Goal: Contribute content: Contribute content

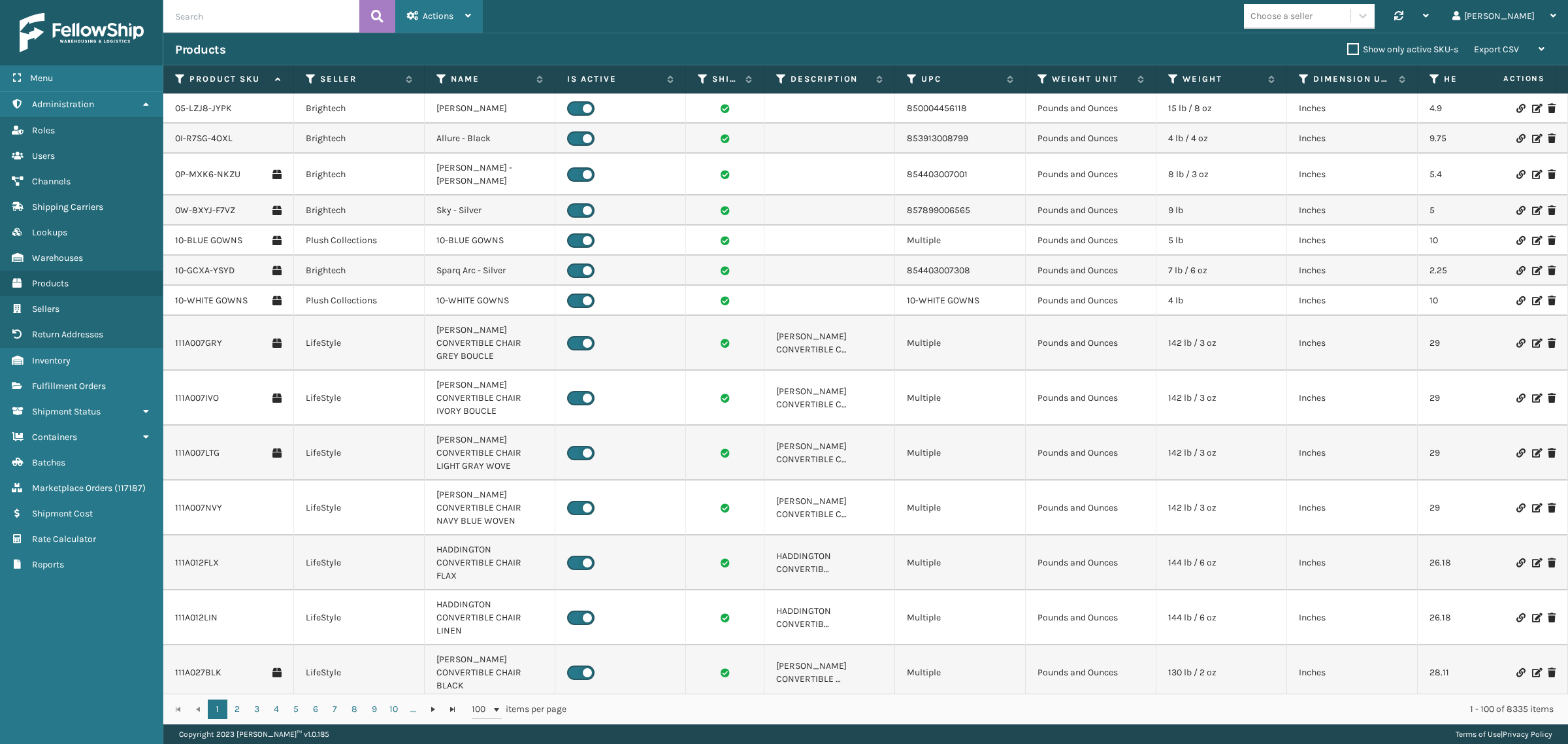
click at [443, 18] on span "Actions" at bounding box center [438, 15] width 31 height 11
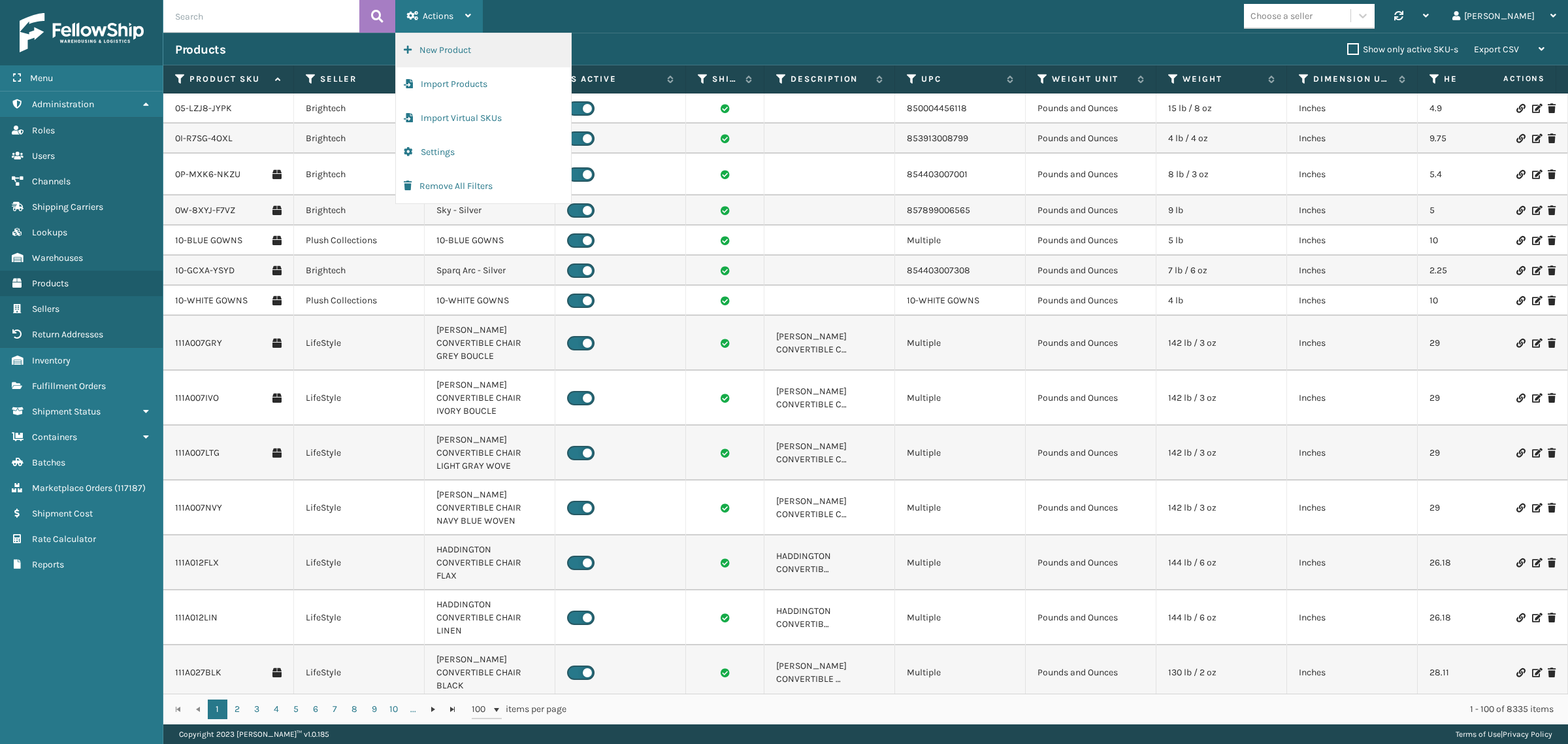
click at [451, 48] on button "New Product" at bounding box center [483, 50] width 175 height 34
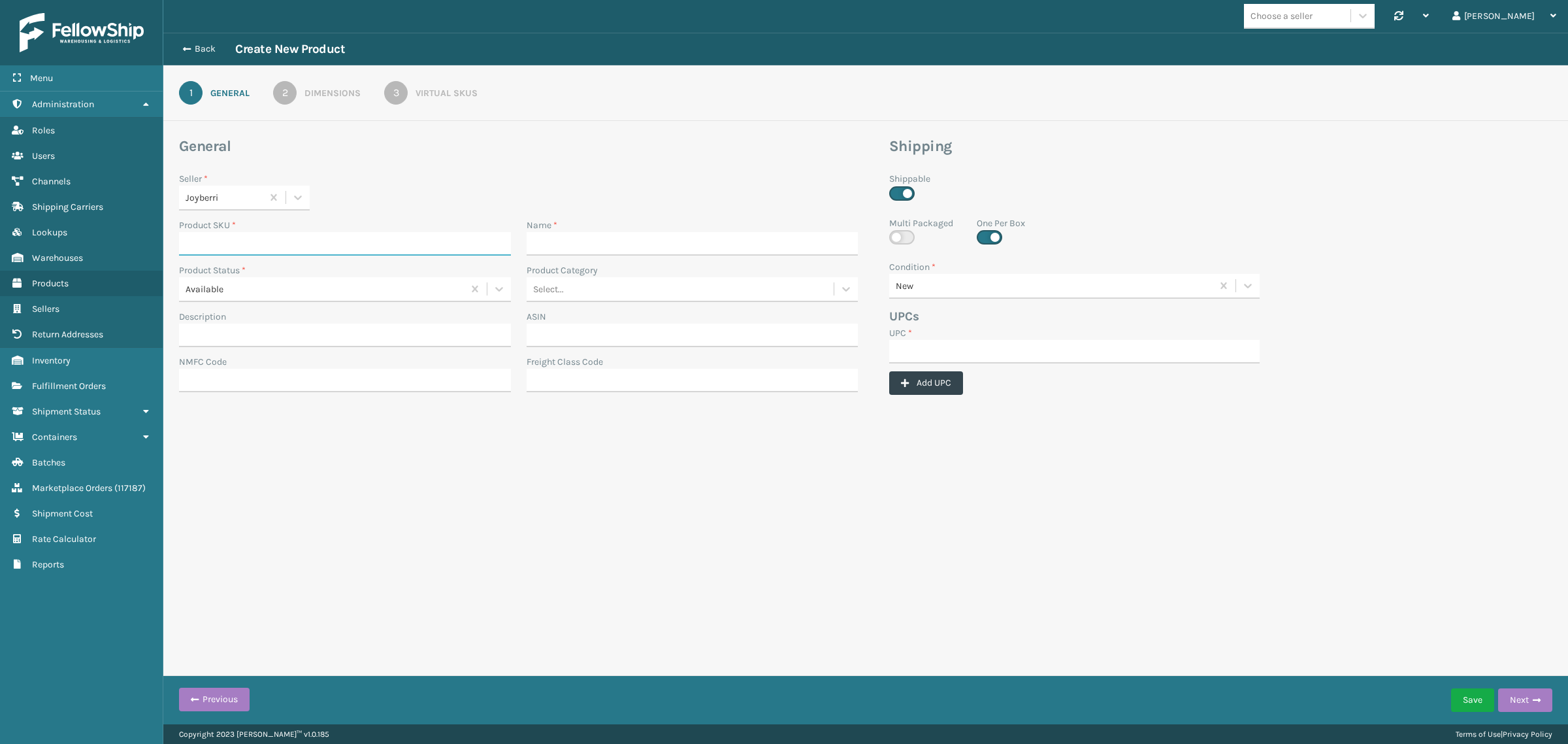
click at [298, 238] on input "Product SKU *" at bounding box center [345, 244] width 332 height 23
paste input "JB-UPSRGMN-14-BLU-ULTRA-B2"
type input "JB-UPSRGMN-14-BLU-ULTRA-B2"
click at [576, 236] on input "Name *" at bounding box center [693, 244] width 332 height 23
paste input "JB-UPSRGMN-14-BLU-ULTRA-B2"
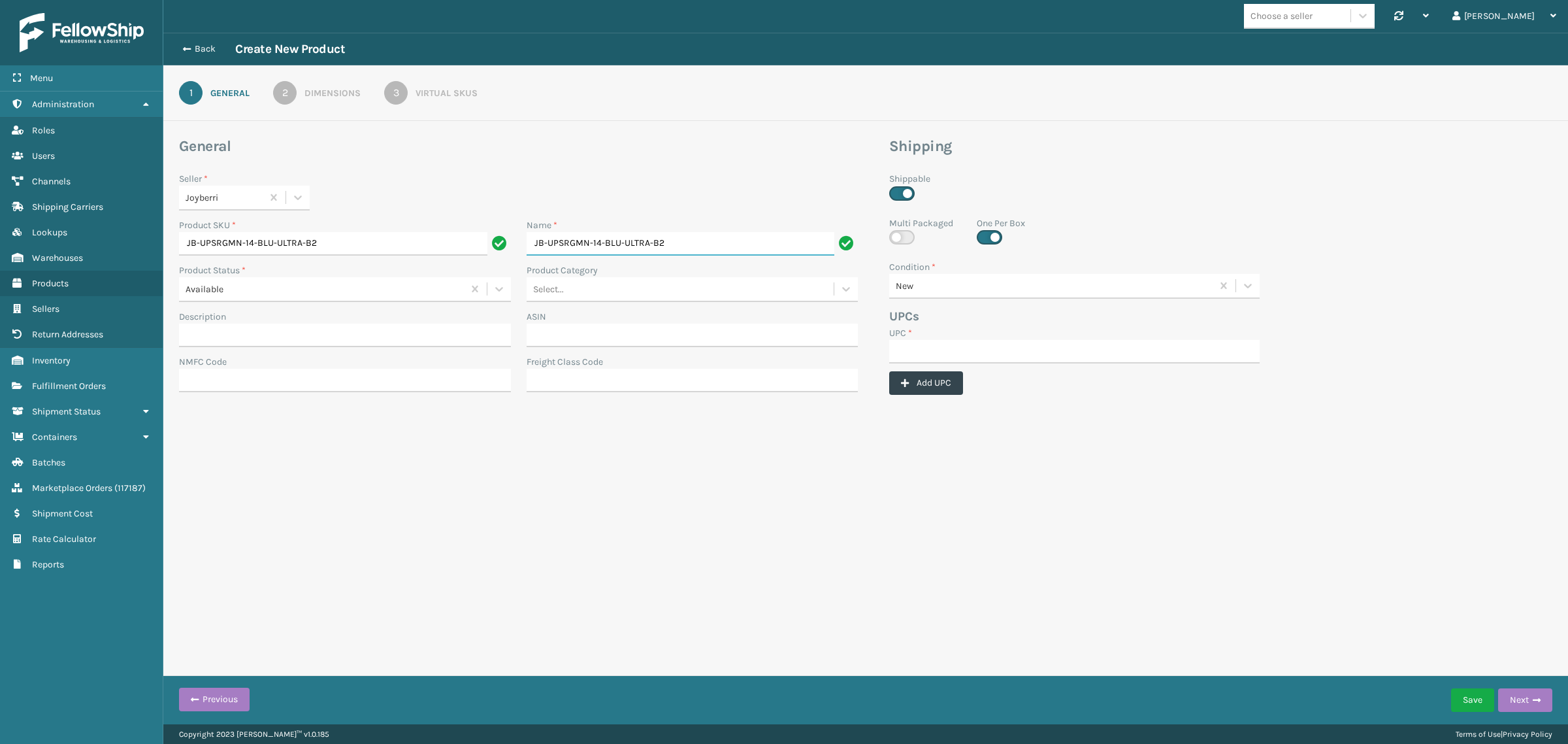
type input "JB-UPSRGMN-14-BLU-ULTRA-B2"
click at [913, 355] on input "UPC *" at bounding box center [1074, 352] width 371 height 23
paste input "JB-UPSRGMN-14-BLU-ULTRA-B2"
type input "JB-UPSRGMN-14-BLU-ULTRA-B2"
click at [318, 89] on div "Dimensions" at bounding box center [332, 93] width 56 height 14
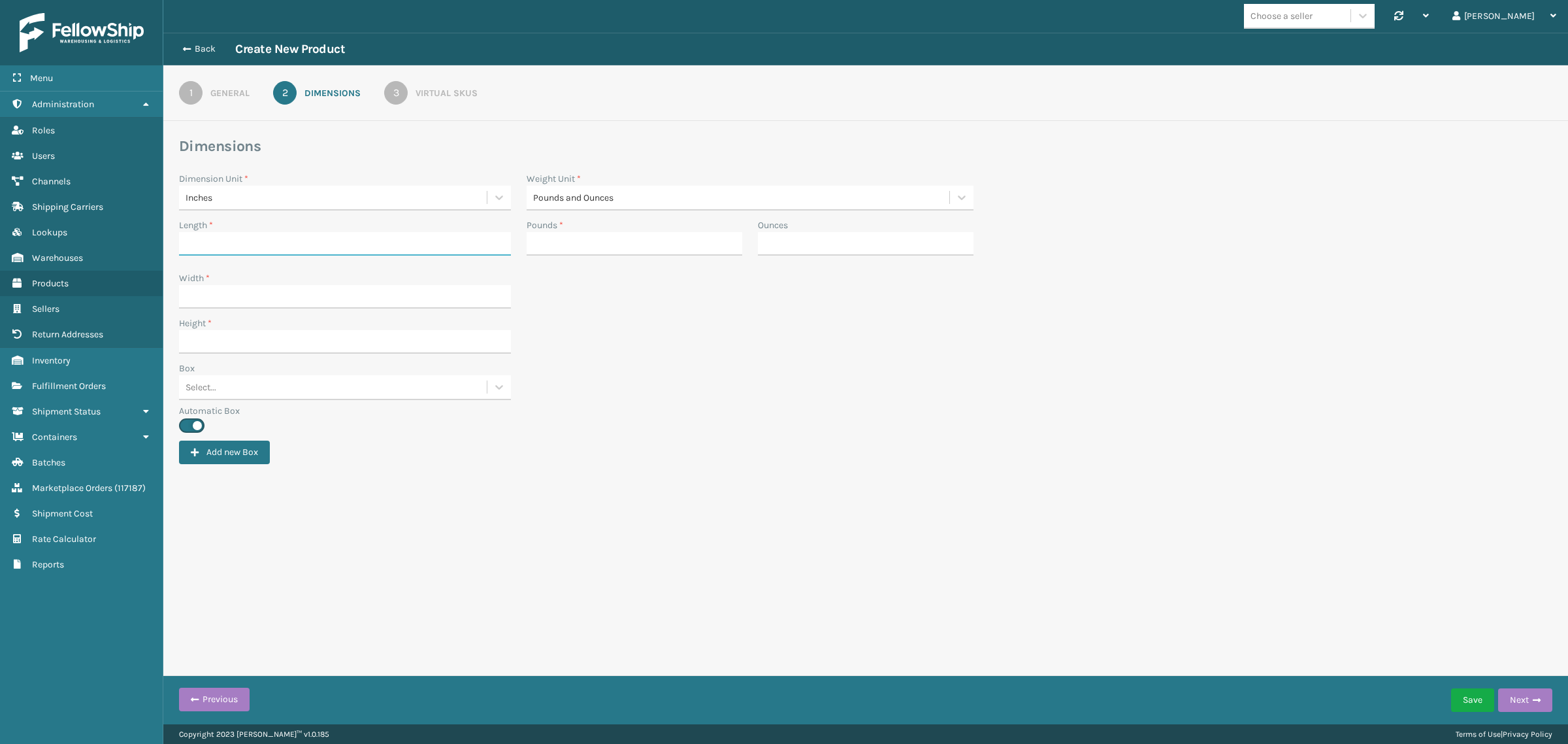
click at [265, 243] on input "Length *" at bounding box center [345, 244] width 332 height 23
paste input "20.75"
type input "20.75"
click at [206, 298] on input "Width *" at bounding box center [345, 297] width 332 height 23
paste input "16.75"
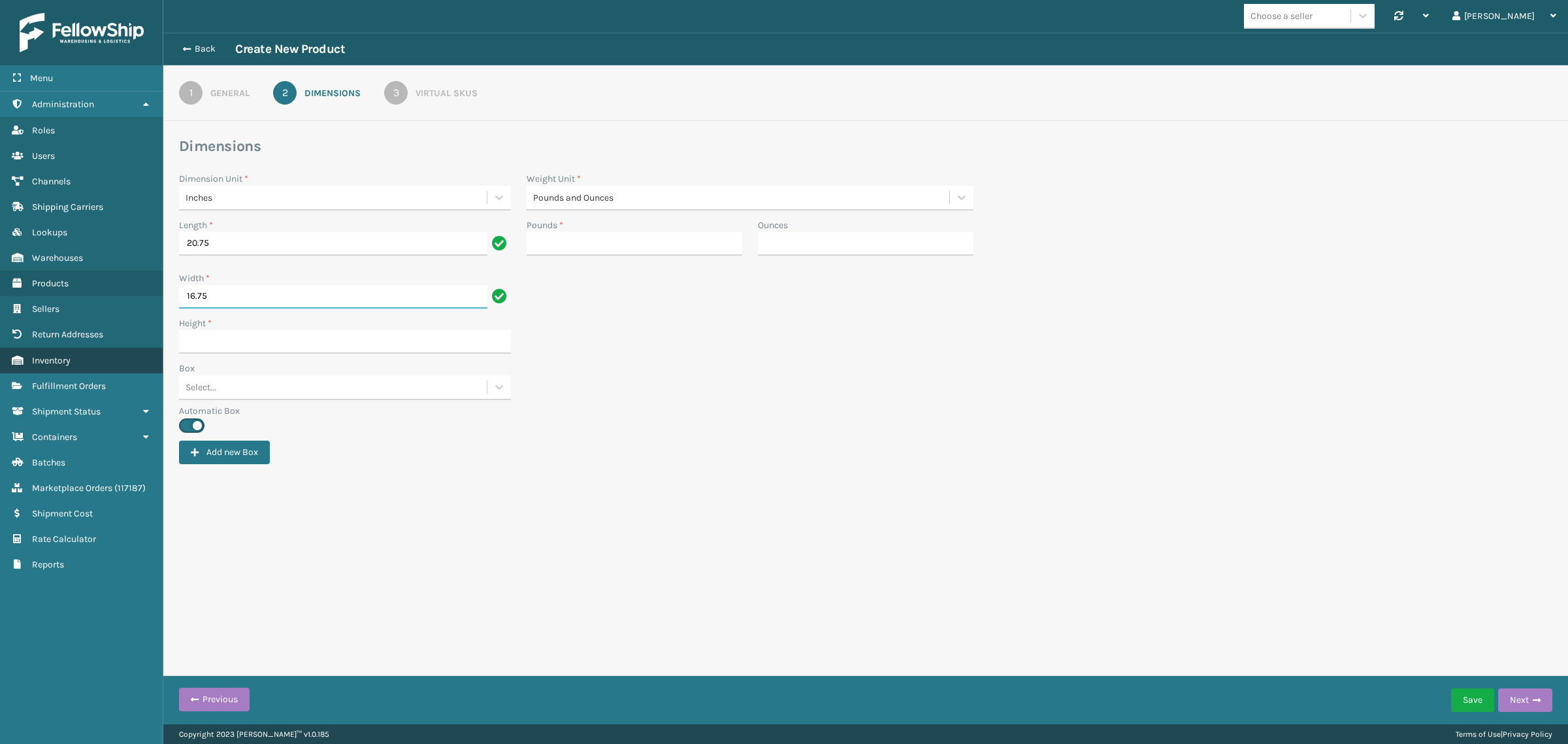
type input "16.75"
click at [216, 350] on input "Height *" at bounding box center [345, 342] width 332 height 23
paste input "2.5"
type input "2.5"
click at [555, 242] on input "Pounds *" at bounding box center [634, 244] width 216 height 23
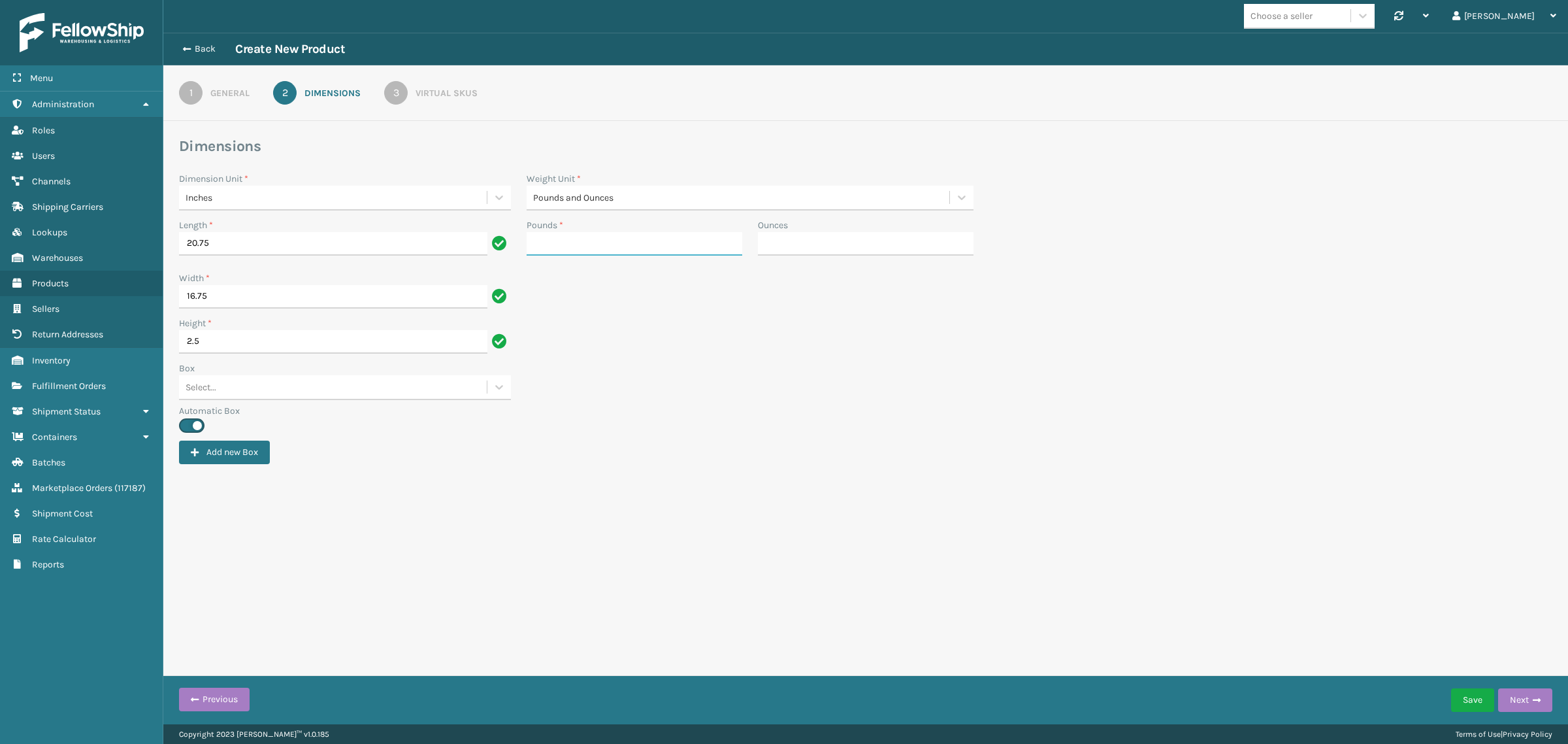
paste input "8.9"
click at [1058, 364] on div "Box Select..." at bounding box center [865, 383] width 1389 height 42
type input "8"
type input "14"
click at [392, 89] on div "3" at bounding box center [396, 93] width 23 height 23
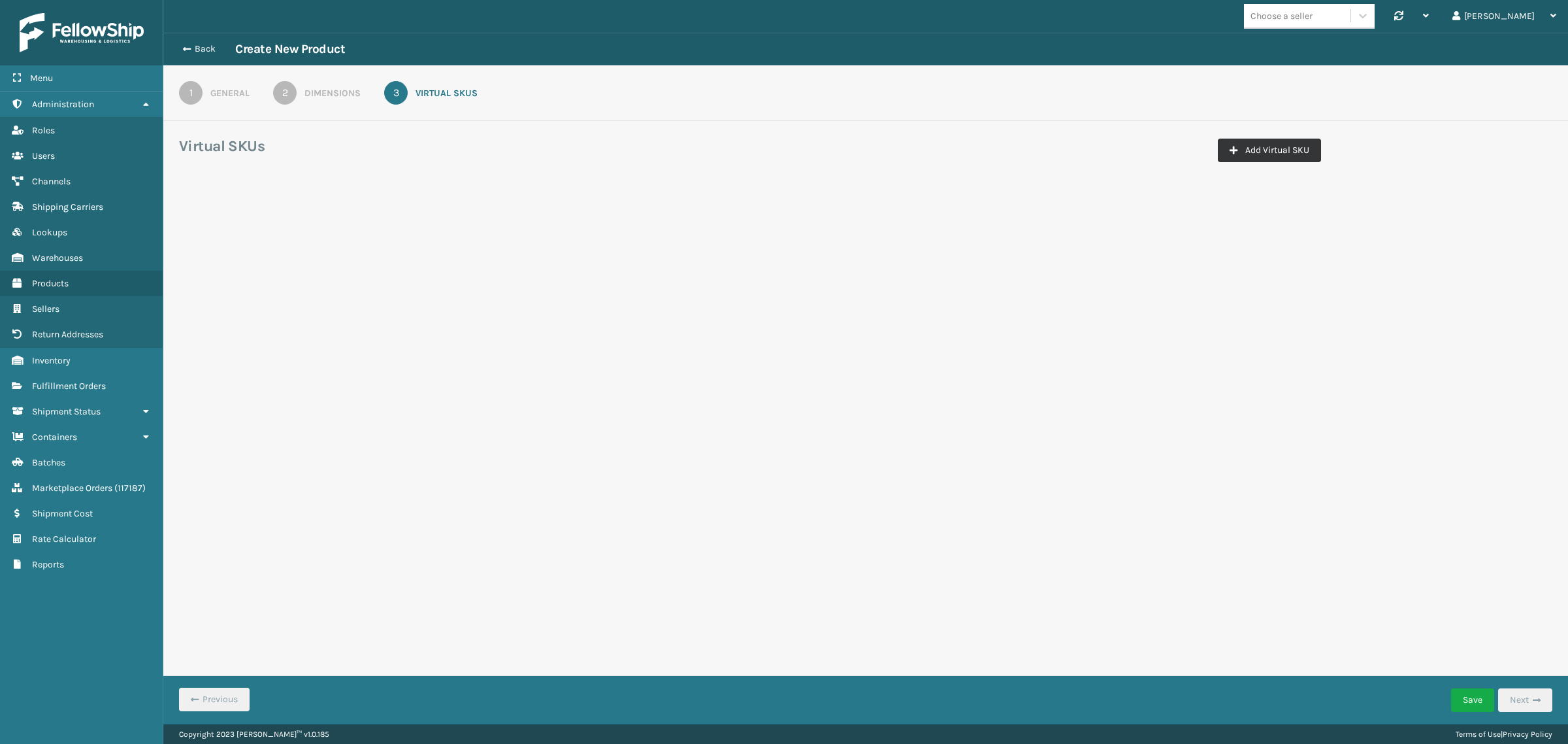
click at [1278, 150] on button "Add Virtual SKU" at bounding box center [1269, 150] width 103 height 23
click at [309, 224] on input "Virtual SKU *" at bounding box center [274, 230] width 175 height 23
paste input "JB-UPSRGMN-14-BLU-ULTRA-B2"
type input "JB-UPSRGMN-14-BLU-ULTRA-B2"
click at [475, 233] on div "Select..." at bounding box center [452, 229] width 150 height 21
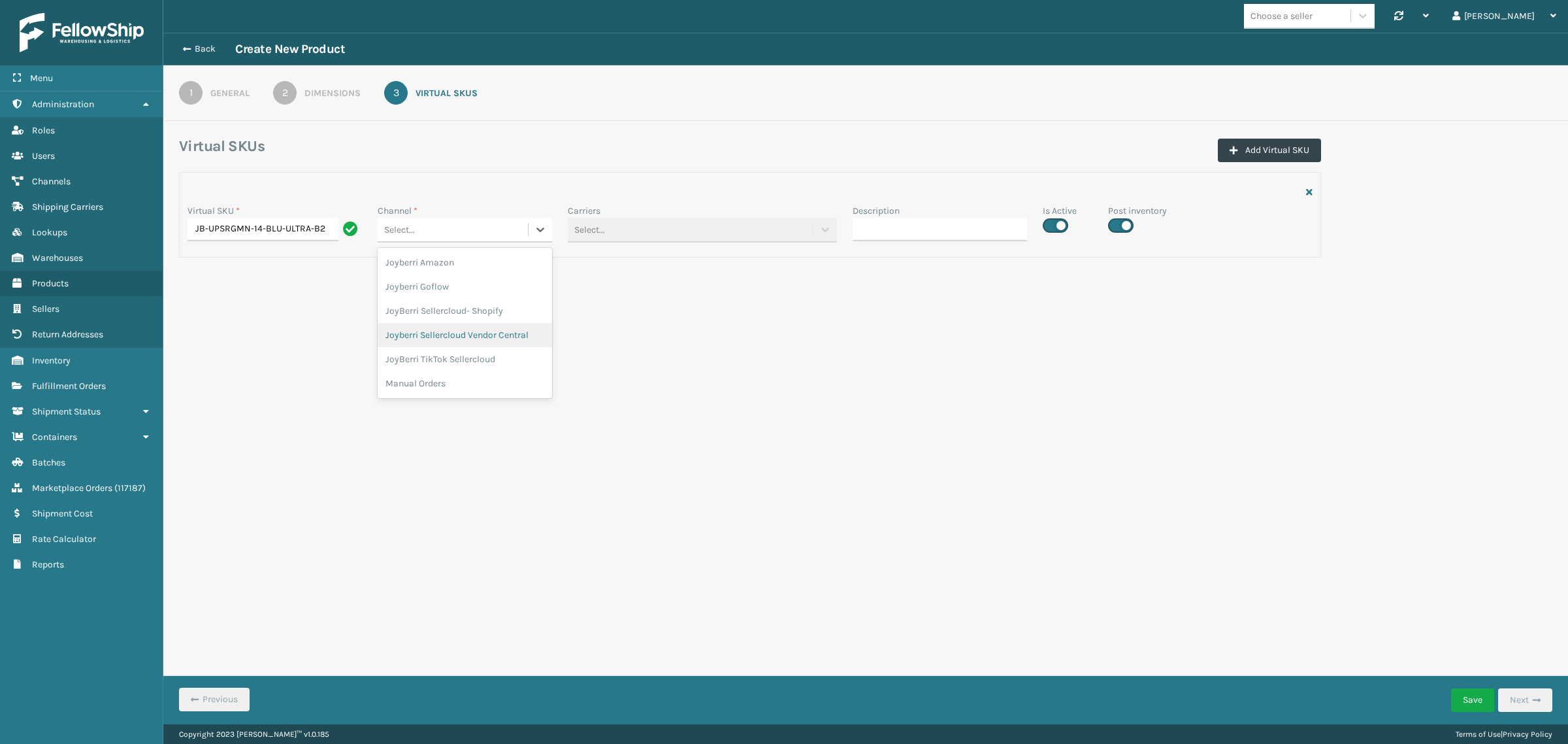
click at [489, 330] on div "Joyberri Sellercloud Vendor Central" at bounding box center [464, 334] width 175 height 24
click at [1485, 702] on button "Save" at bounding box center [1472, 700] width 43 height 23
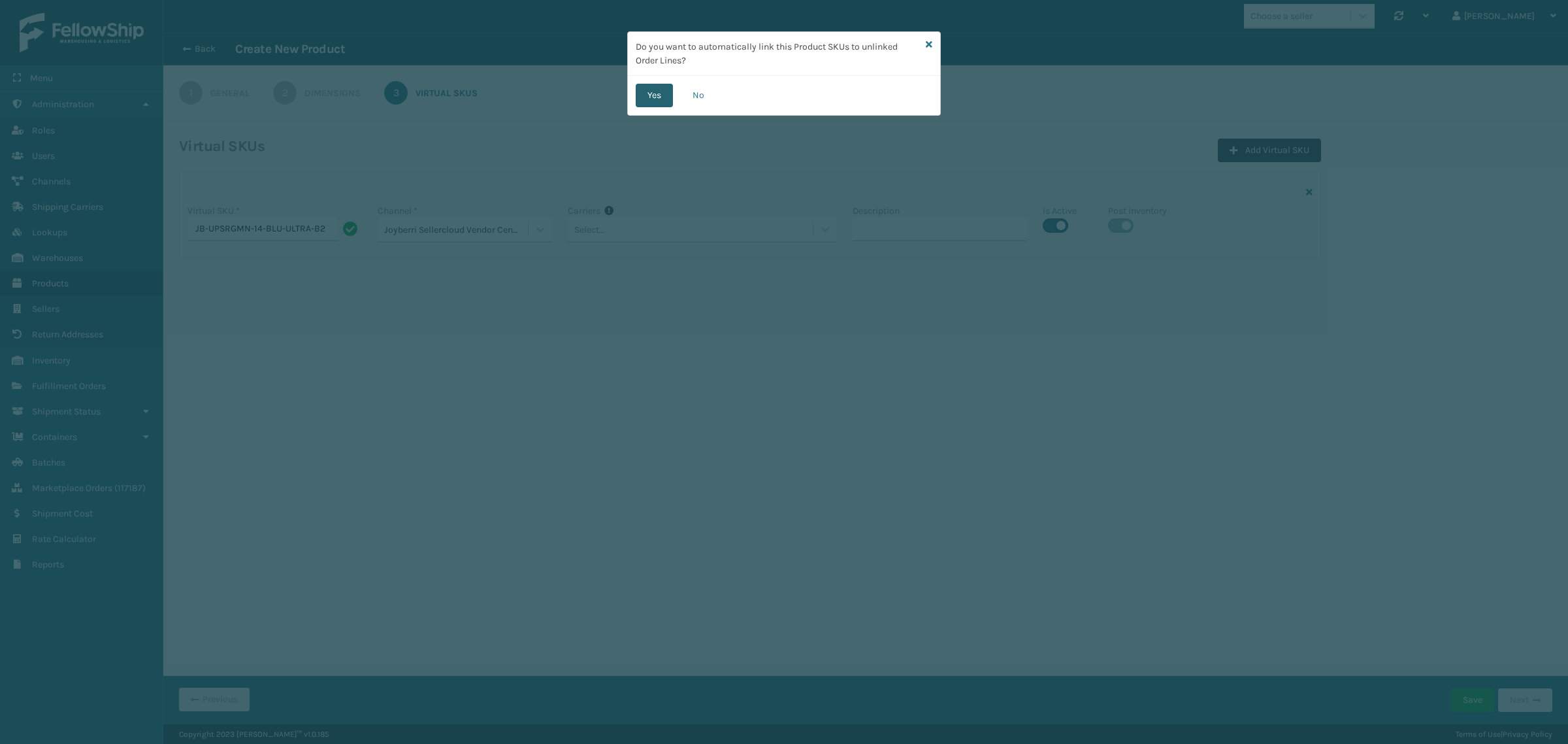
click at [652, 87] on button "Yes" at bounding box center [654, 95] width 37 height 23
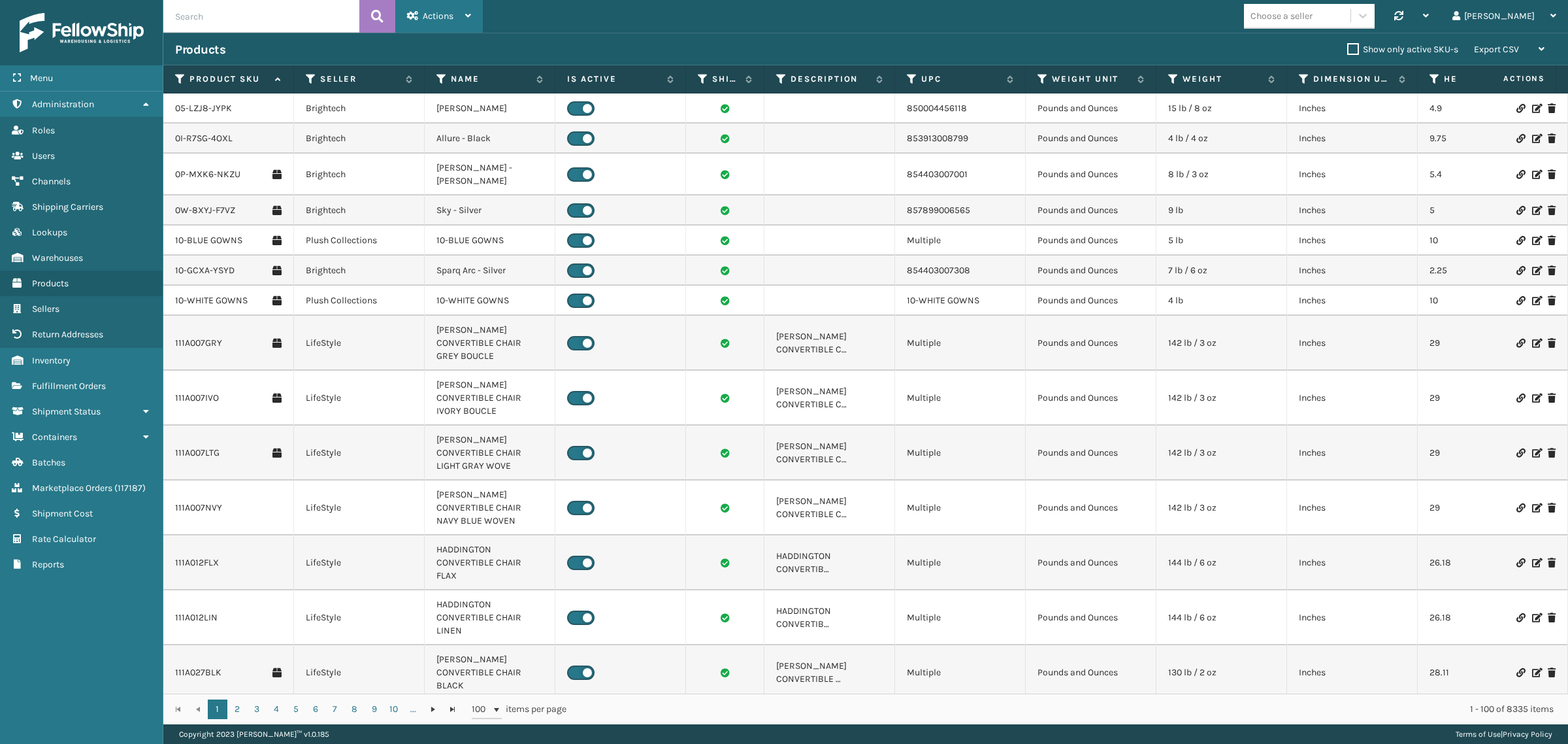
click at [437, 15] on span "Actions" at bounding box center [438, 15] width 31 height 11
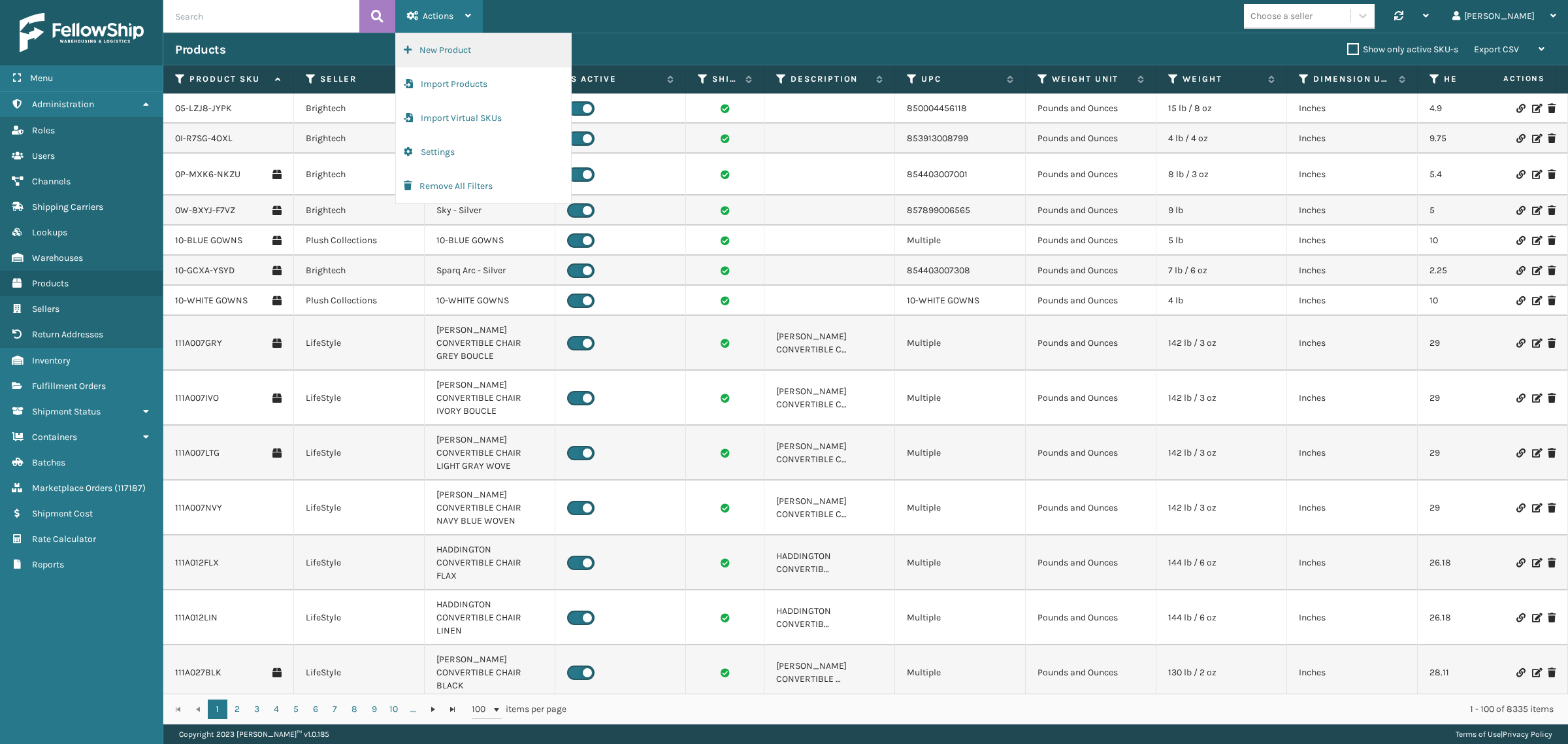
click at [450, 50] on button "New Product" at bounding box center [483, 50] width 175 height 34
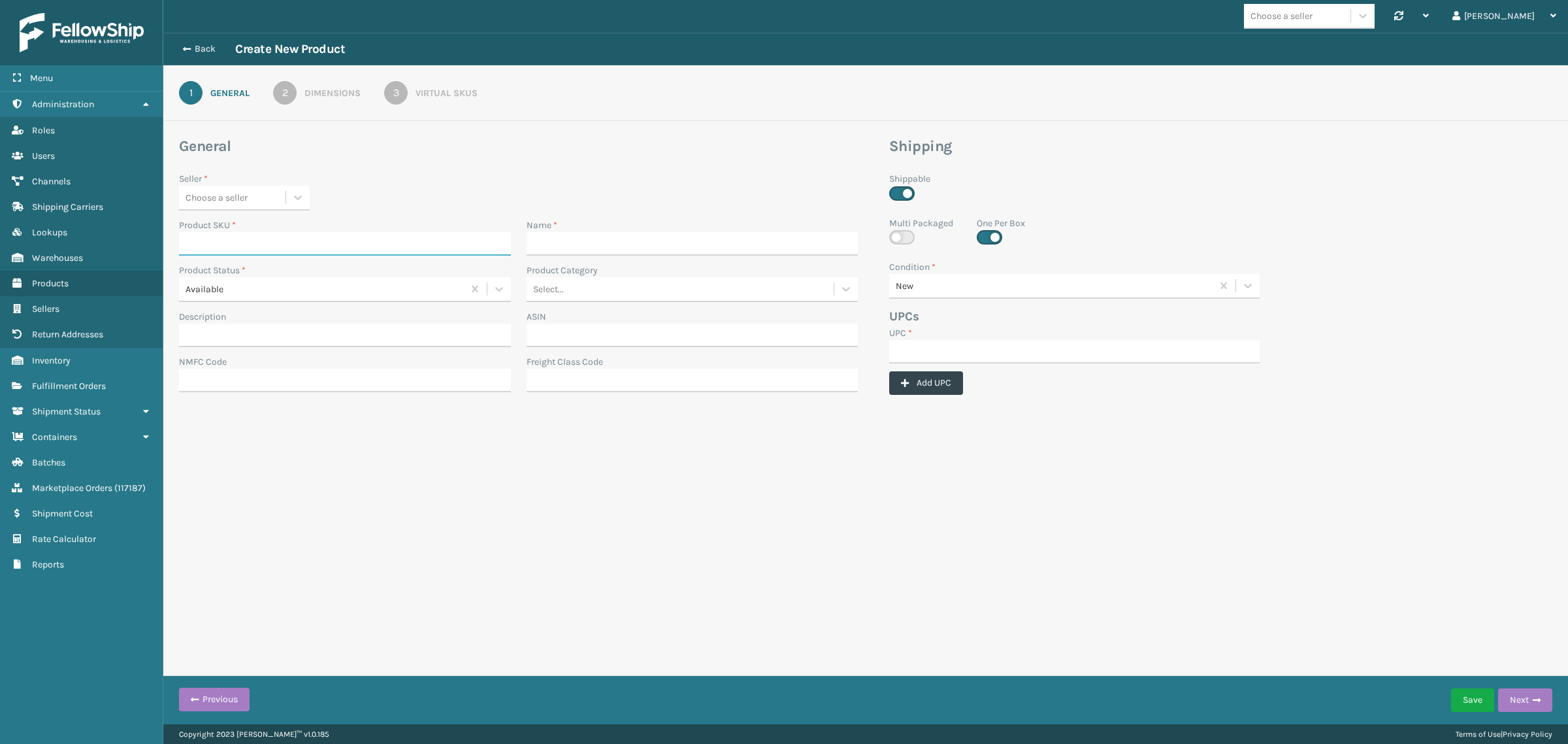
click at [282, 247] on input "Product SKU *" at bounding box center [345, 244] width 332 height 23
paste input "JB-UPSRGMN-14-BLU-ULTRA-B1"
type input "JB-UPSRGMN-14-BLU-ULTRA-B1"
click at [617, 255] on input "Name *" at bounding box center [693, 244] width 332 height 23
paste input "JB-UPSRGMN-14-BLU-ULTRA-B1"
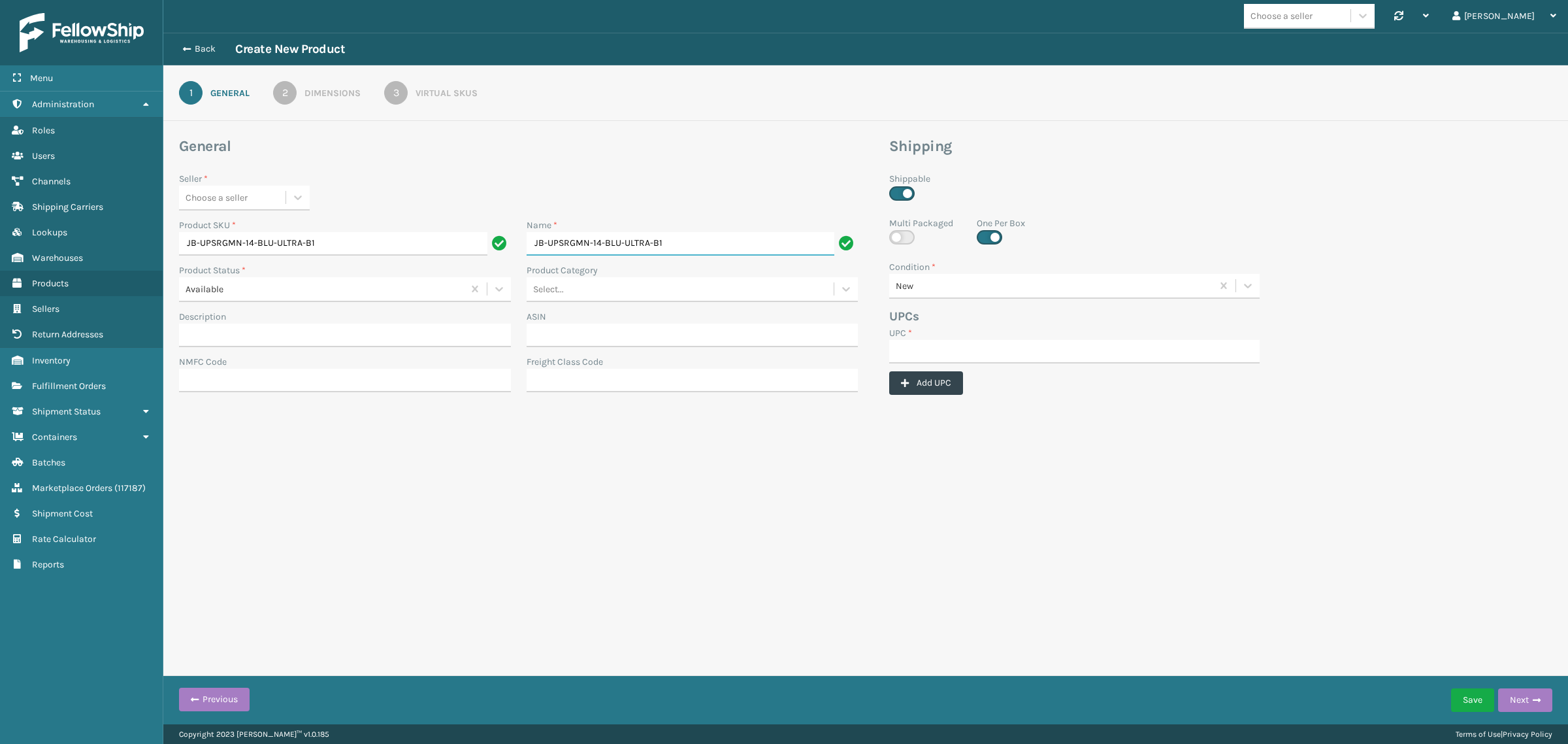
type input "JB-UPSRGMN-14-BLU-ULTRA-B1"
click at [932, 342] on input "UPC *" at bounding box center [1074, 352] width 371 height 23
paste input "JB-UPSRGMN-14-BLU-ULTRA-B1"
type input "JB-UPSRGMN-14-BLU-ULTRA-B1"
click at [290, 90] on div "2" at bounding box center [284, 93] width 23 height 23
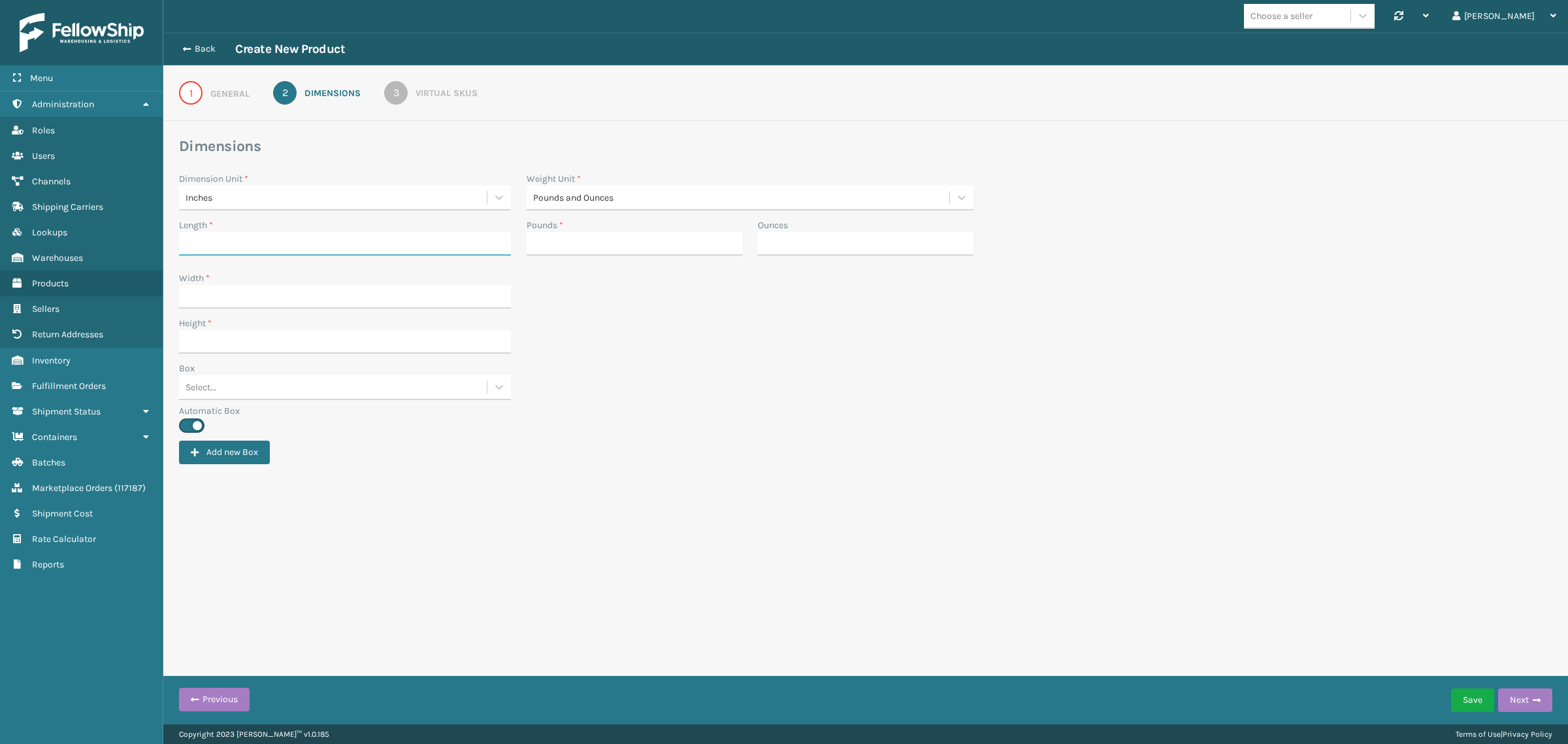
click at [241, 240] on input "Length *" at bounding box center [345, 244] width 332 height 23
paste input "67.75"
type input "67.75"
click at [204, 291] on input "Width *" at bounding box center [345, 297] width 332 height 23
paste input "22"
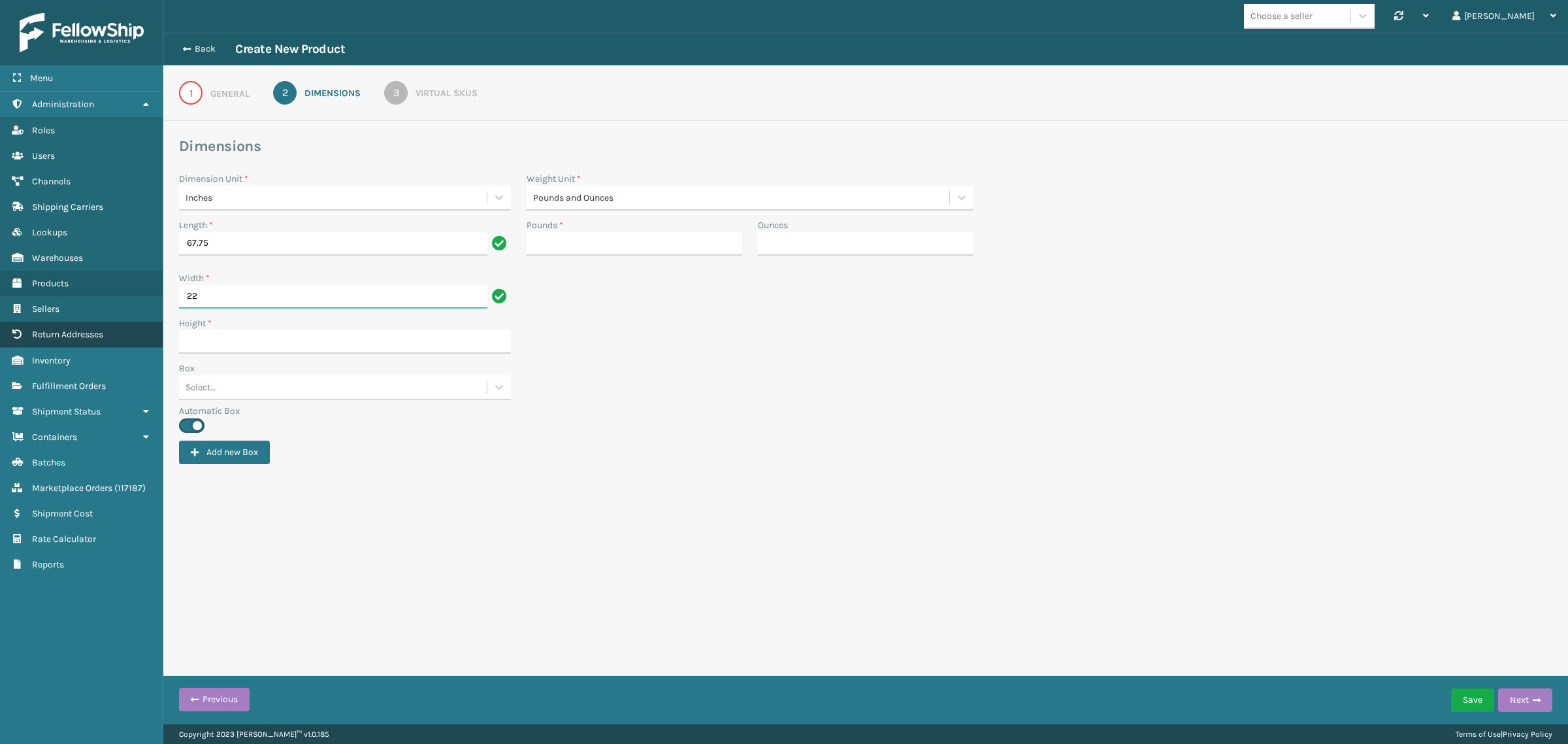
type input "22"
click at [286, 322] on div "Height *" at bounding box center [345, 323] width 332 height 14
click at [279, 334] on input "Height *" at bounding box center [345, 342] width 332 height 23
paste input "8"
type input "8"
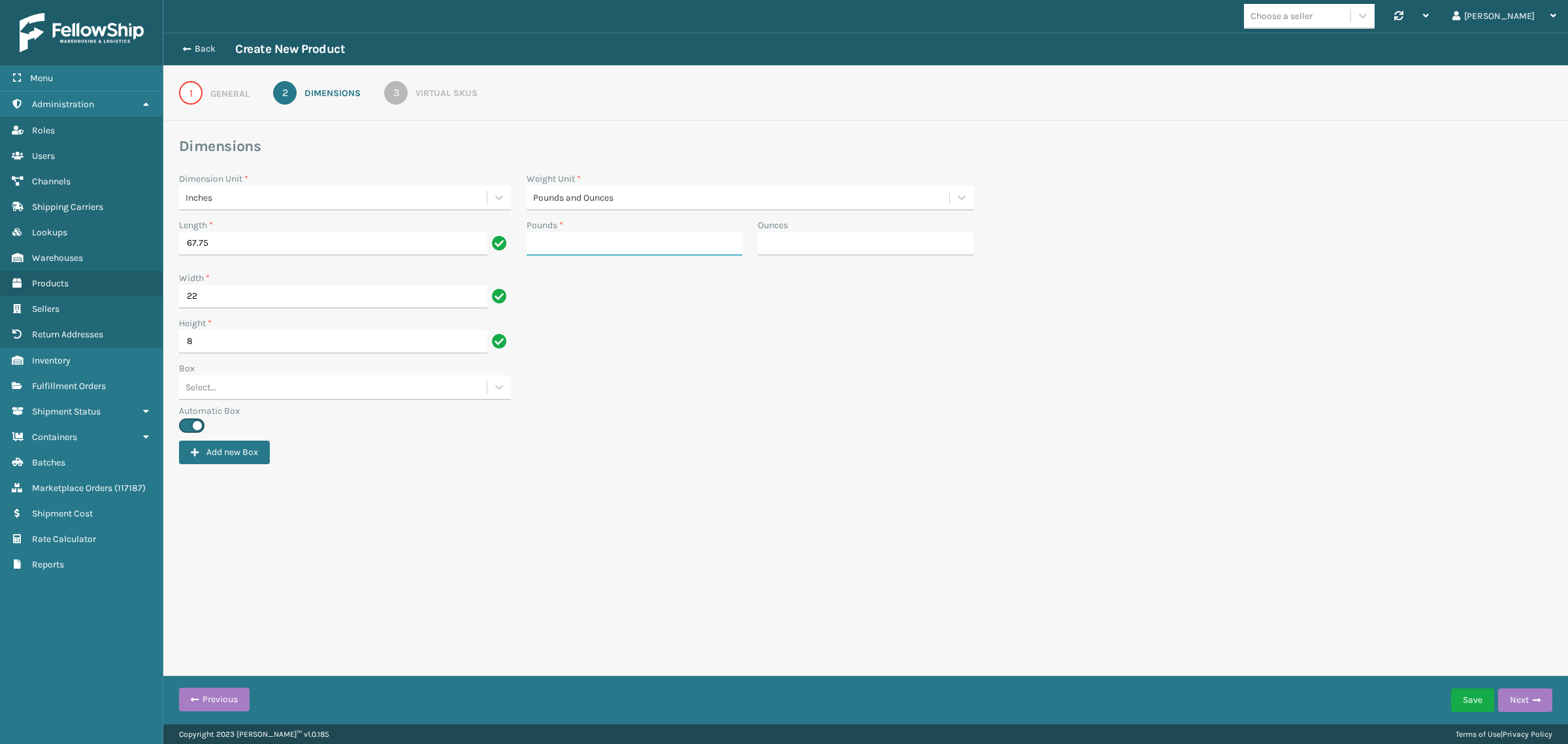
click at [556, 238] on input "Pounds *" at bounding box center [634, 244] width 216 height 23
paste input "144"
type input "144"
click at [988, 370] on div "Box Select..." at bounding box center [865, 383] width 1389 height 42
click at [396, 95] on div "3" at bounding box center [396, 93] width 23 height 23
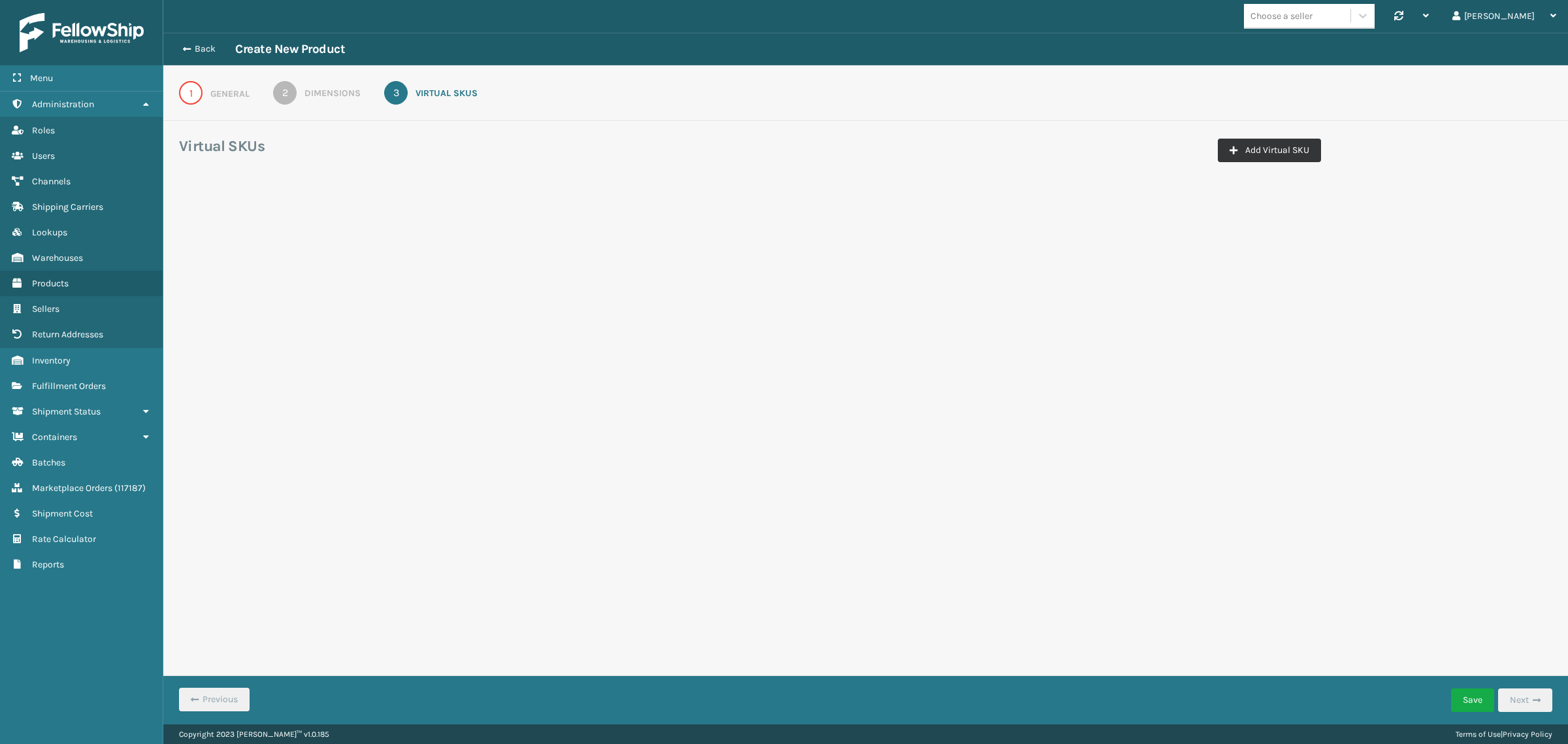
click at [1261, 157] on button "Add Virtual SKU" at bounding box center [1269, 150] width 103 height 23
click at [445, 233] on div "Select..." at bounding box center [452, 229] width 150 height 21
paste input "Joyberri Sellercloud Vendor Central"
click at [515, 230] on input "Joyberri Sellercloud Vendor Central" at bounding box center [449, 230] width 157 height 10
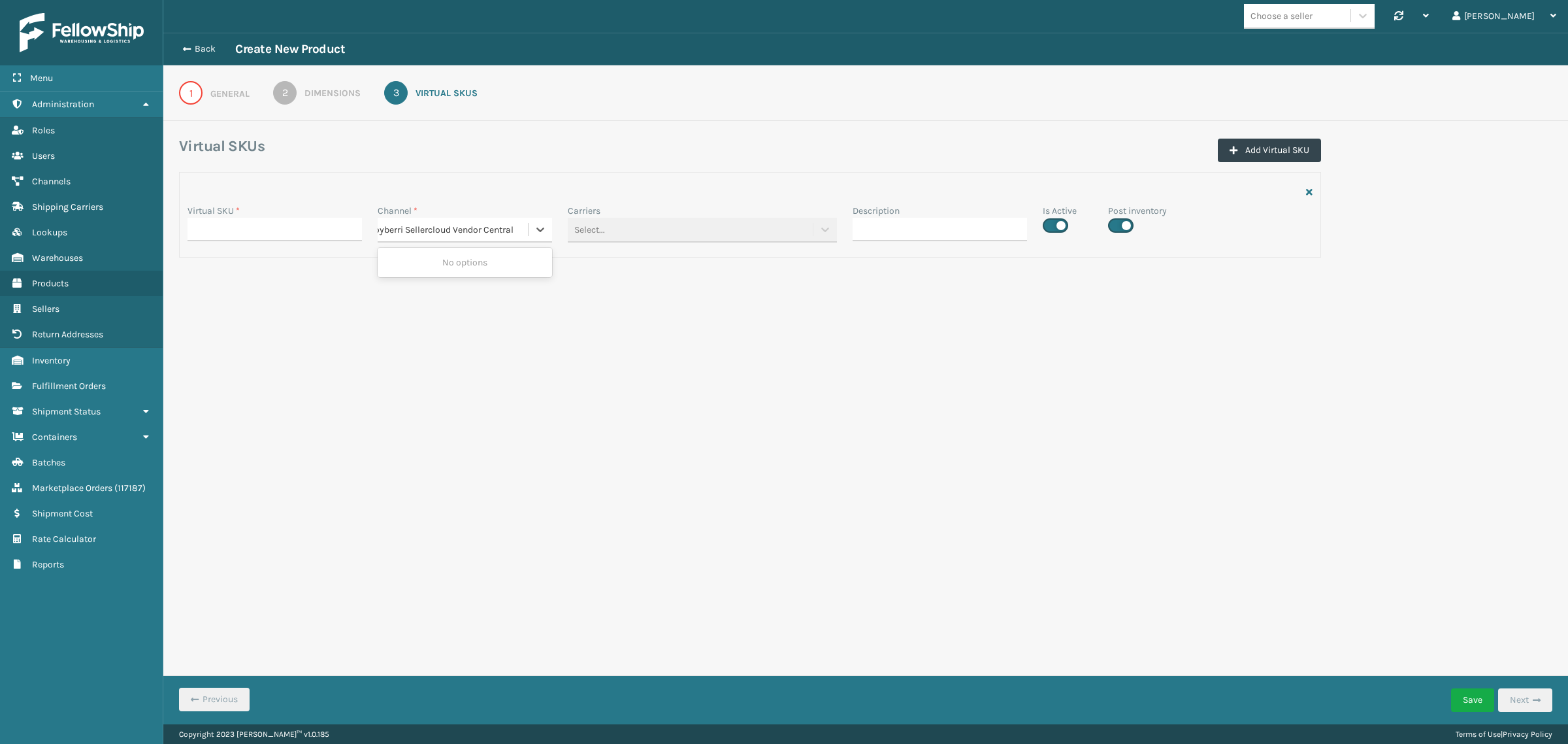
type input "Joyberri Sellercloud Vendor Central"
click at [470, 263] on div "Joyberri Sellercloud Vendor Central" at bounding box center [464, 262] width 175 height 24
click at [184, 93] on div "1" at bounding box center [191, 93] width 23 height 23
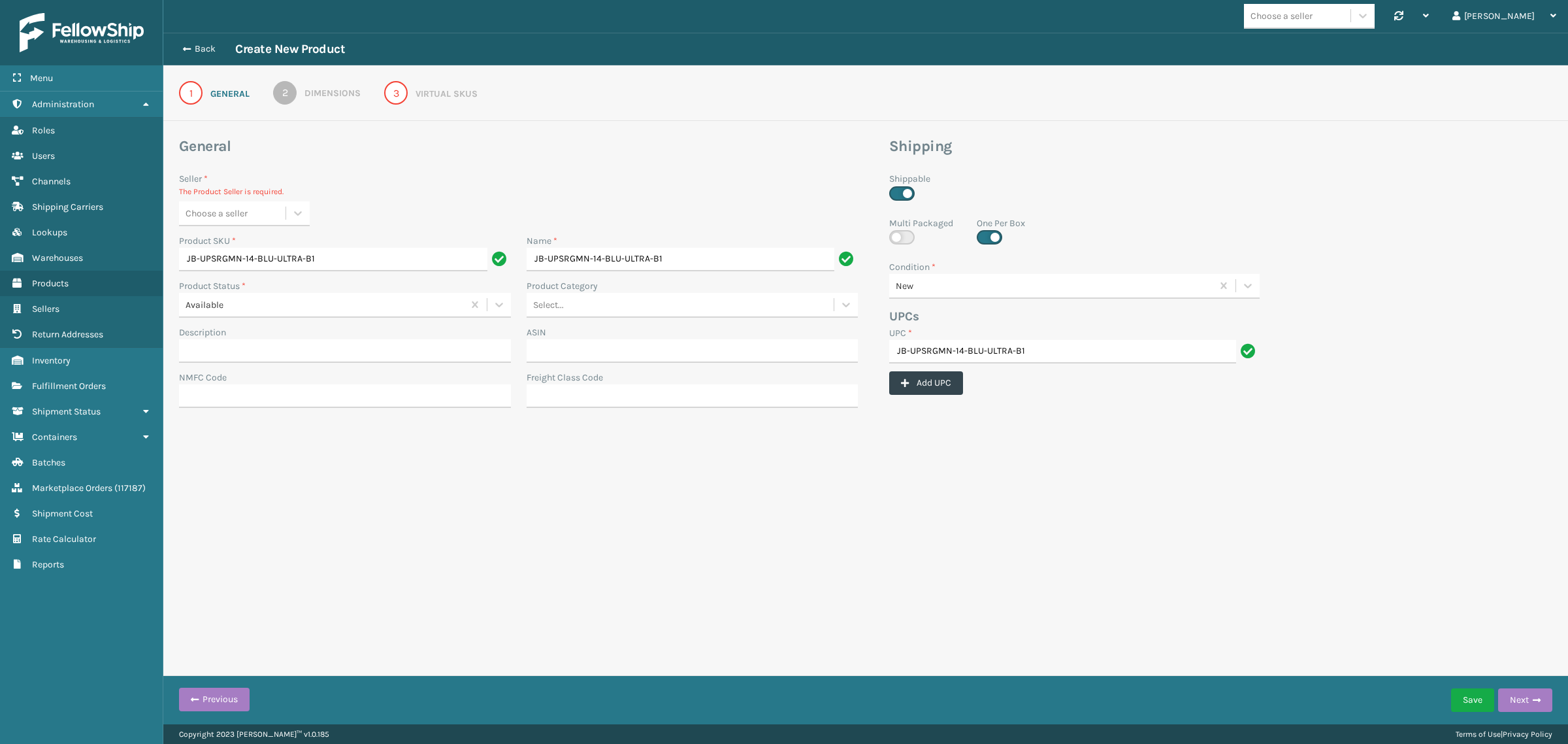
click at [396, 89] on div "3" at bounding box center [396, 93] width 23 height 23
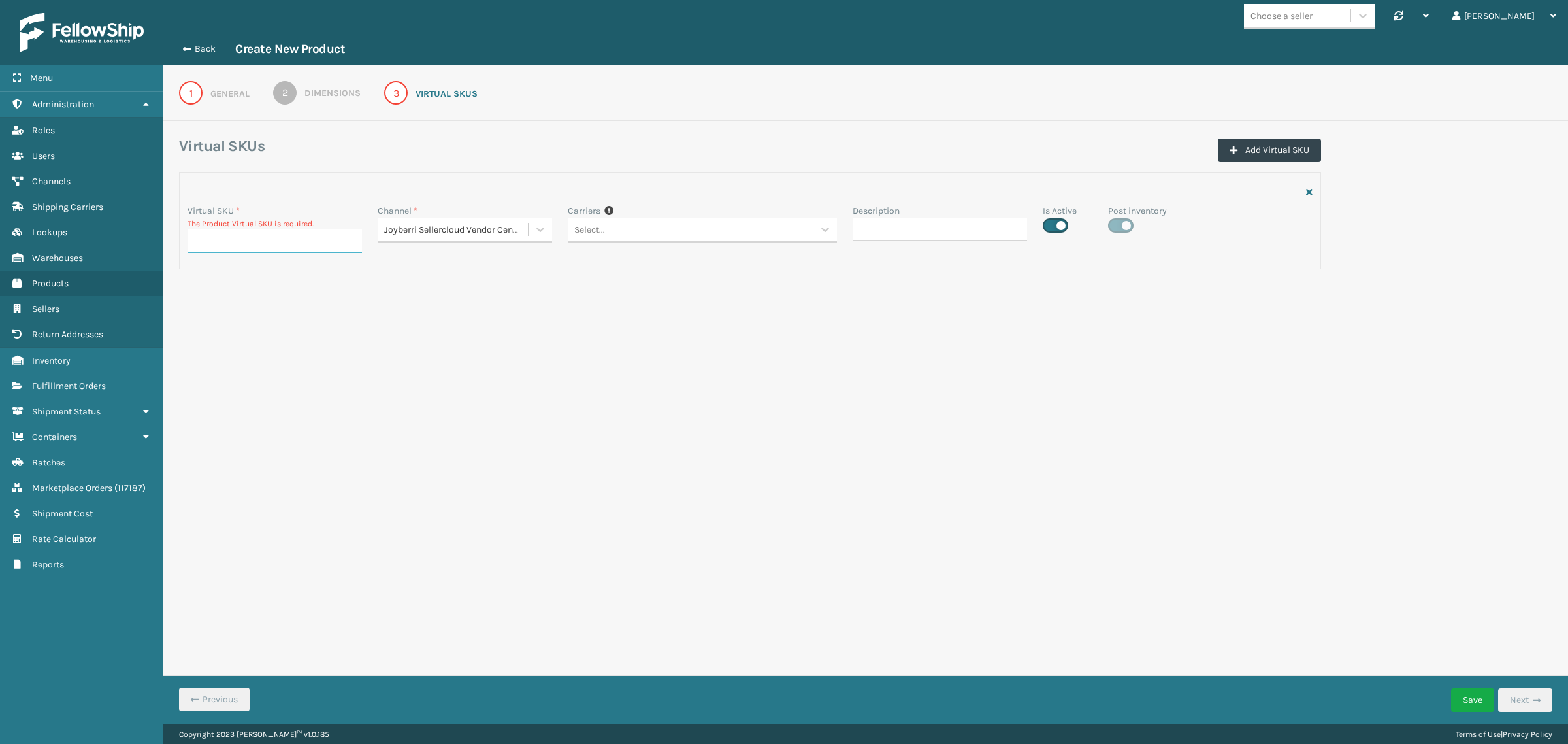
click at [266, 240] on input "Virtual SKU *" at bounding box center [274, 241] width 175 height 23
paste input "JB-UPSRGMN-14-BLU-ULTRA-B1"
type input "JB-UPSRGMN-14-BLU-ULTRA-B1"
click at [712, 372] on div "Choose a seller Synchronise all channels Gil Log Out Back Create New Product 1 …" at bounding box center [865, 362] width 1405 height 724
click at [193, 89] on div "1" at bounding box center [191, 93] width 23 height 23
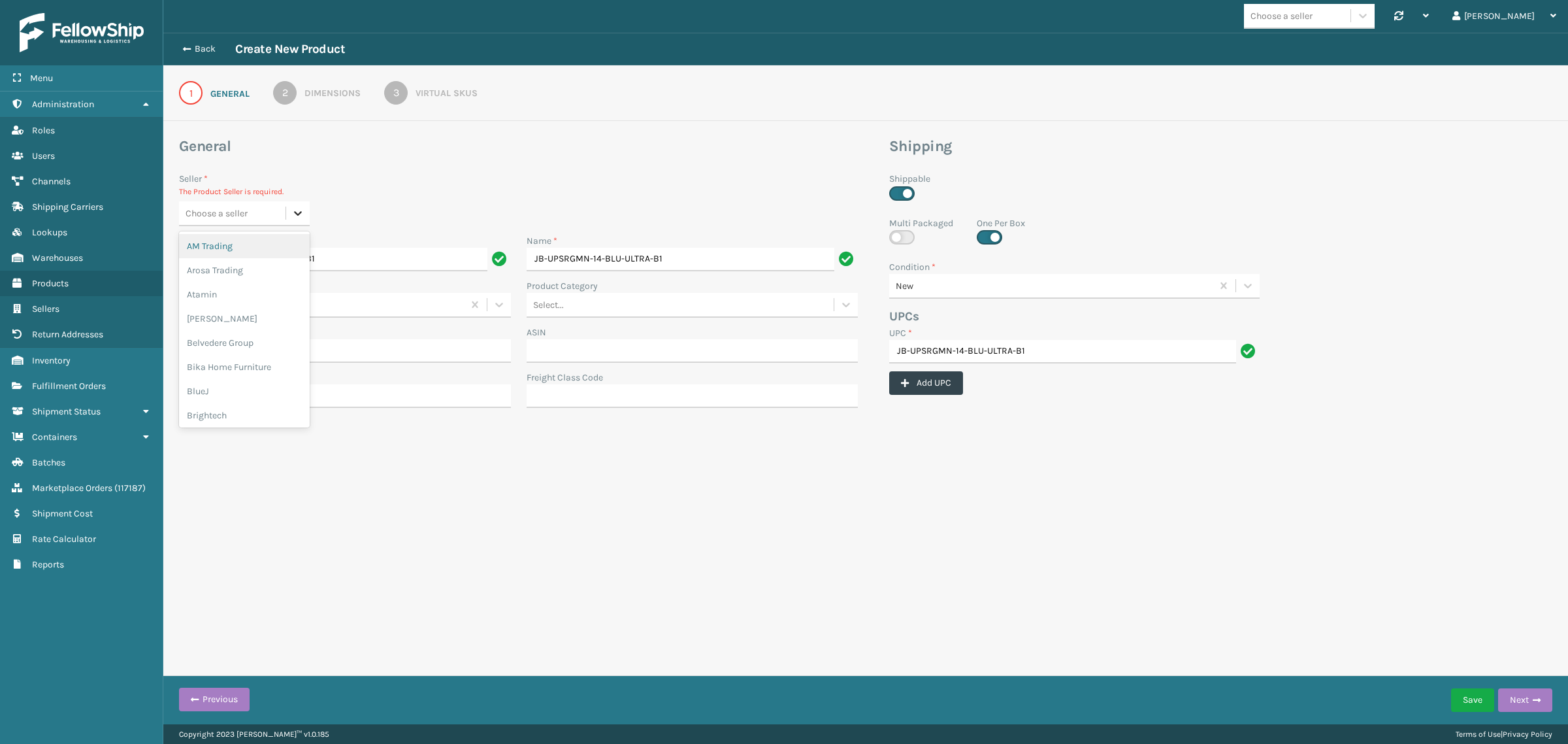
click at [306, 209] on div at bounding box center [298, 213] width 23 height 23
click at [226, 301] on div "Joyberri" at bounding box center [244, 306] width 131 height 24
click at [521, 464] on div "Choose a seller Synchronise all channels Gil Log Out Back Create New Product 1 …" at bounding box center [865, 362] width 1405 height 724
click at [602, 457] on div "Choose a seller Synchronise all channels Gil Log Out Back Create New Product 1 …" at bounding box center [865, 362] width 1405 height 724
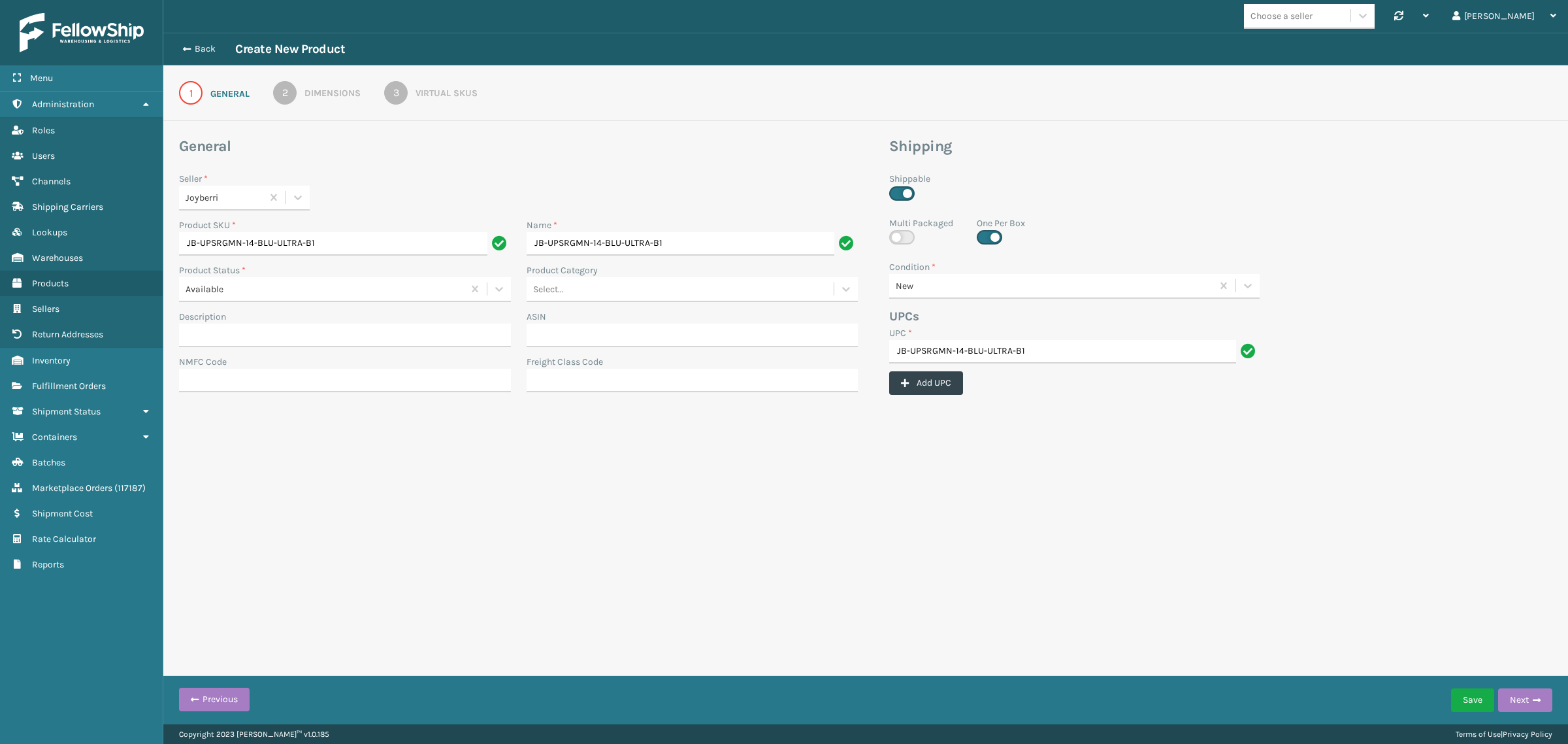
click at [682, 461] on div "Choose a seller Synchronise all channels Gil Log Out Back Create New Product 1 …" at bounding box center [865, 362] width 1405 height 724
click at [402, 93] on div "3" at bounding box center [396, 93] width 23 height 23
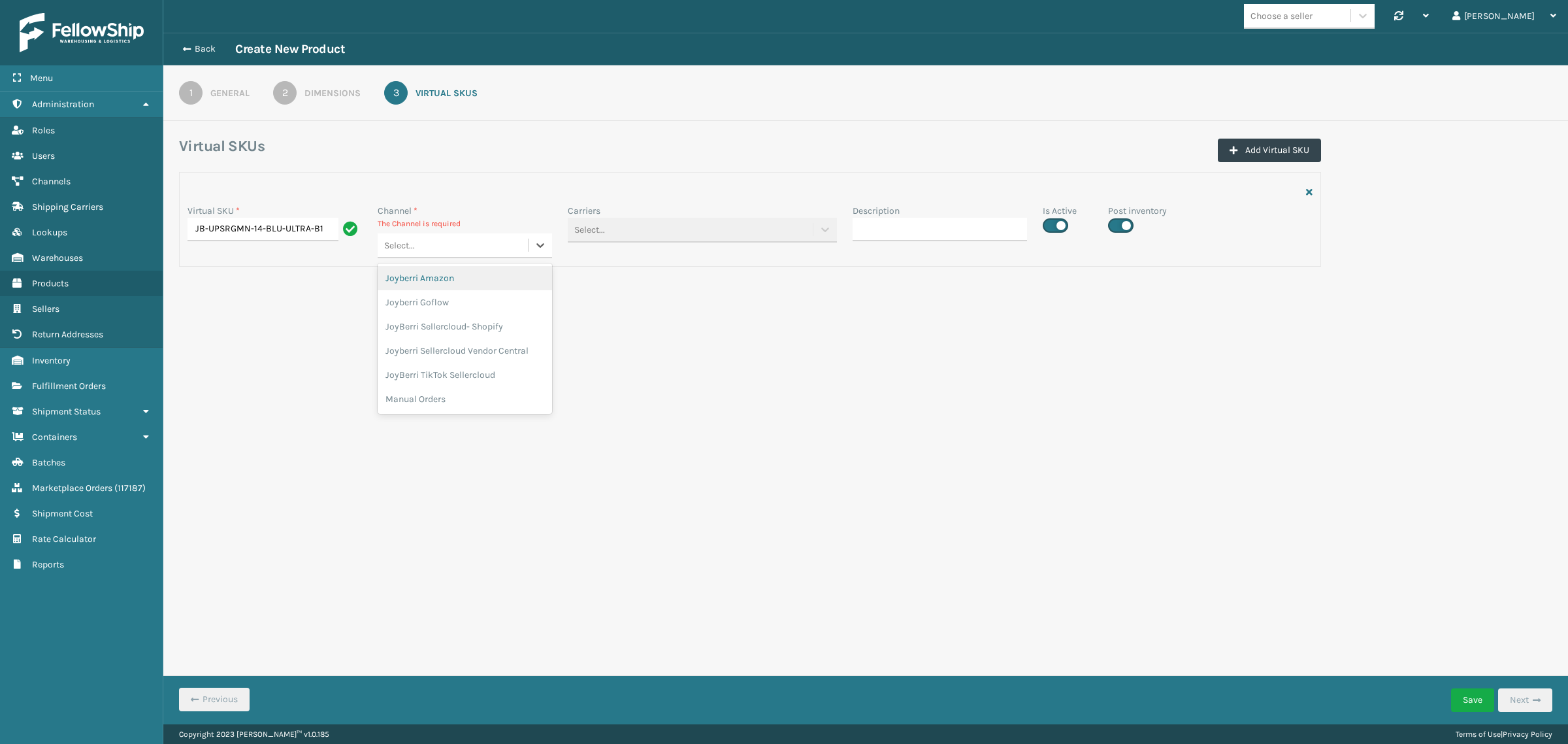
click at [494, 246] on div "Select..." at bounding box center [452, 245] width 150 height 21
paste input "Joyberri Sellercloud Vendor Central"
click at [519, 244] on input "Joyberri Sellercloud Vendor Central" at bounding box center [449, 246] width 157 height 10
type input "Joyberri Sellercloud Vendor Central"
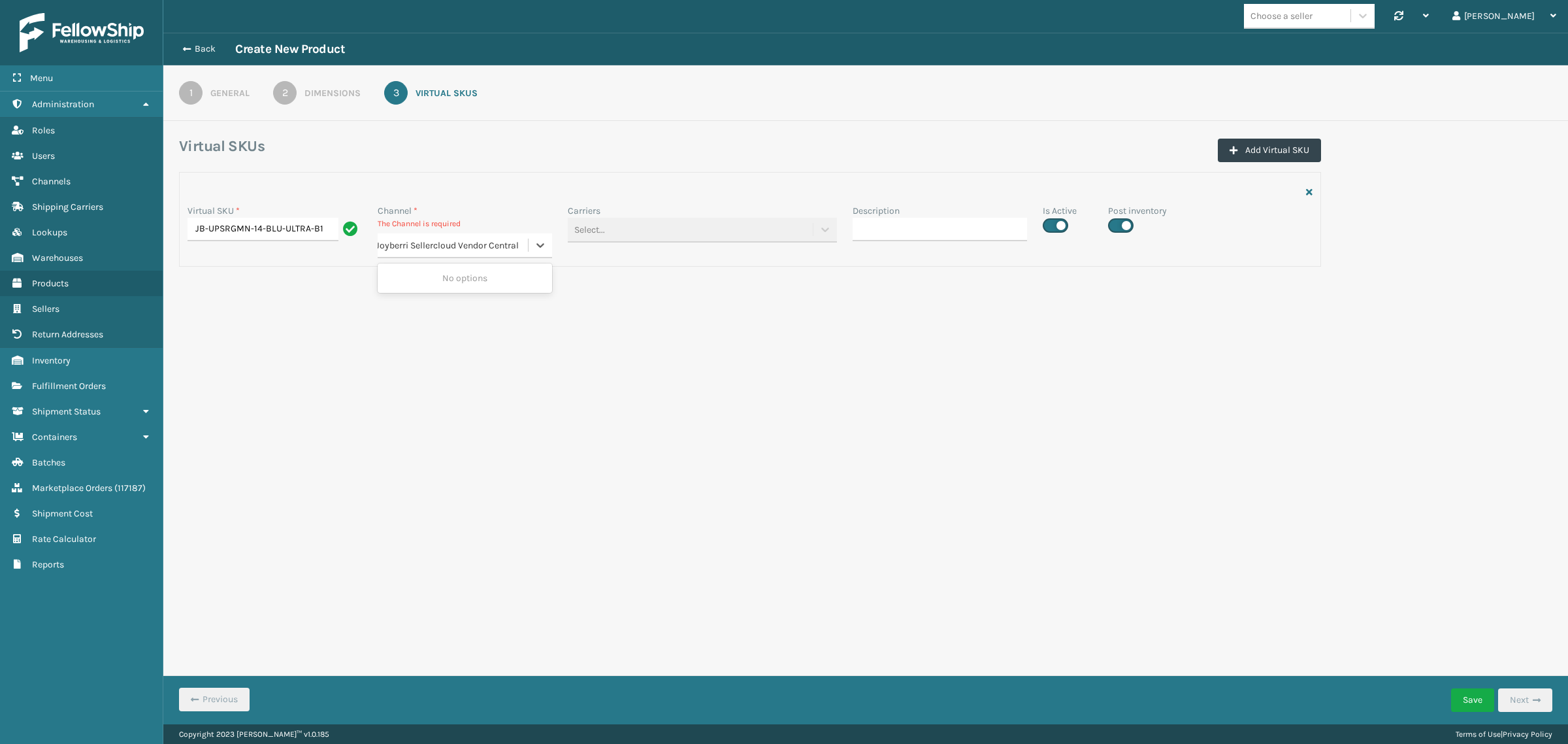
scroll to position [0, 8]
click at [475, 282] on div "Joyberri Sellercloud Vendor Central" at bounding box center [464, 278] width 175 height 24
click at [911, 429] on div "Choose a seller Synchronise all channels Gil Log Out Back Create New Product 1 …" at bounding box center [865, 362] width 1405 height 724
click at [1467, 696] on button "Save" at bounding box center [1472, 700] width 43 height 23
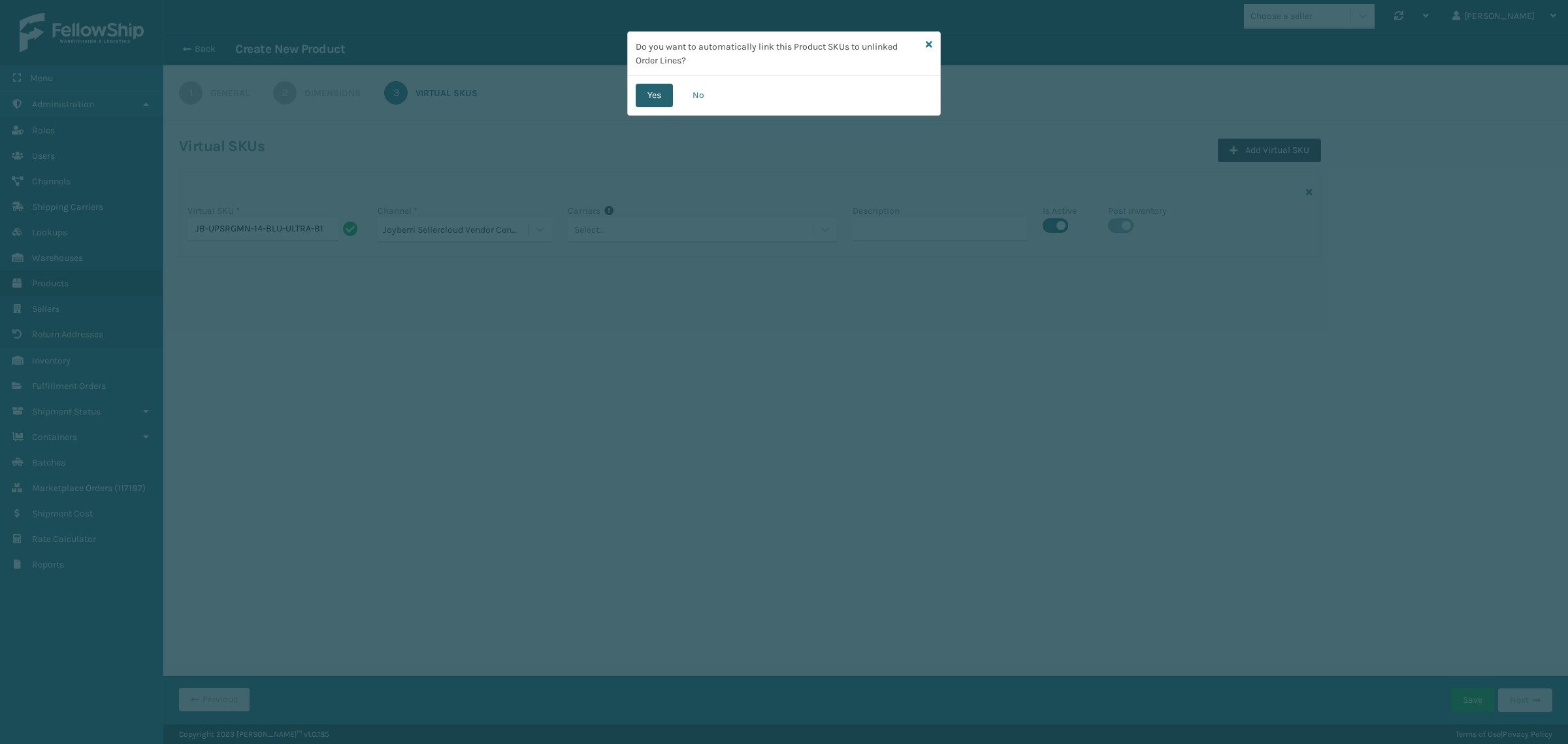
click at [655, 98] on button "Yes" at bounding box center [654, 95] width 37 height 23
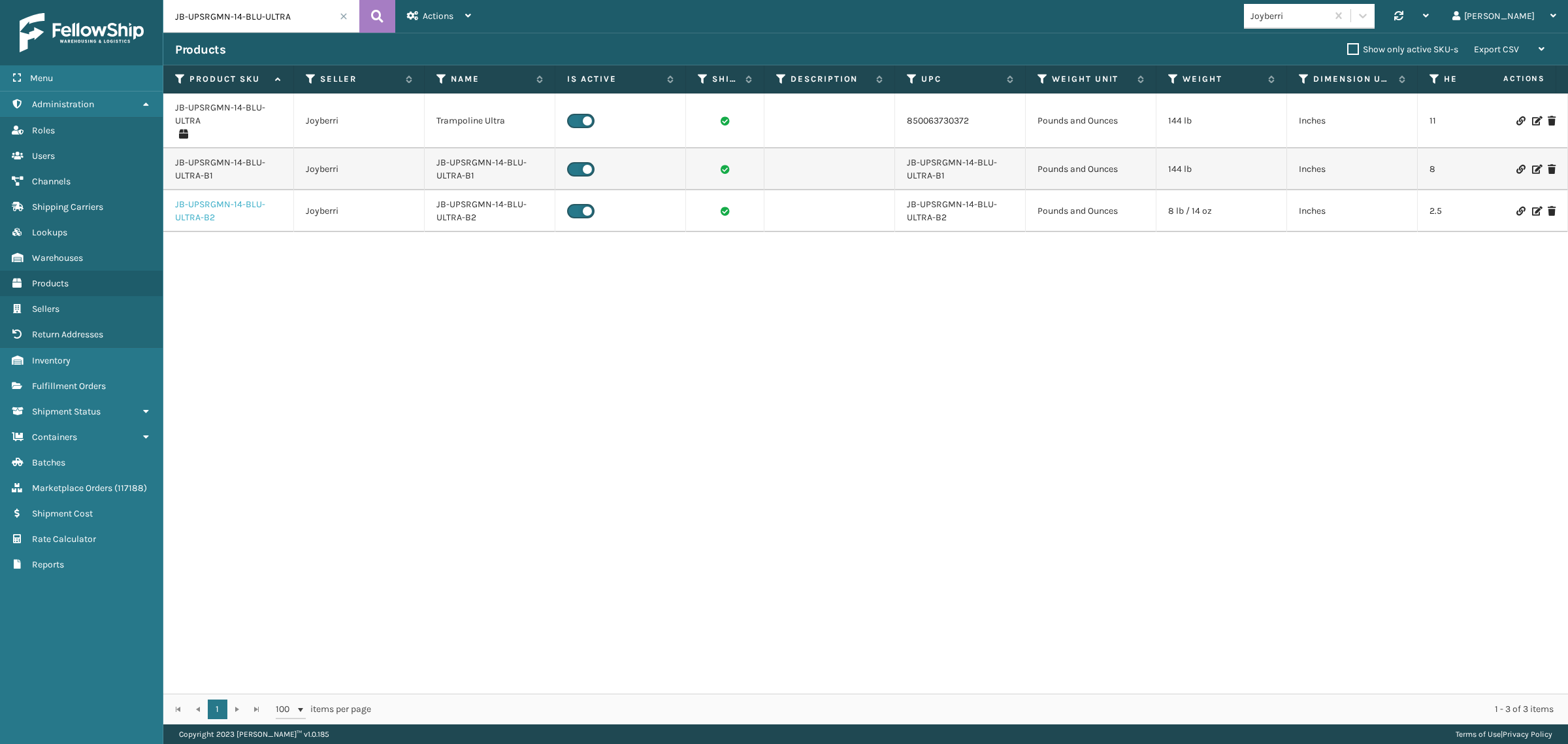
click at [205, 200] on link "JB-UPSRGMN-14-BLU-ULTRA-B2" at bounding box center [228, 211] width 107 height 26
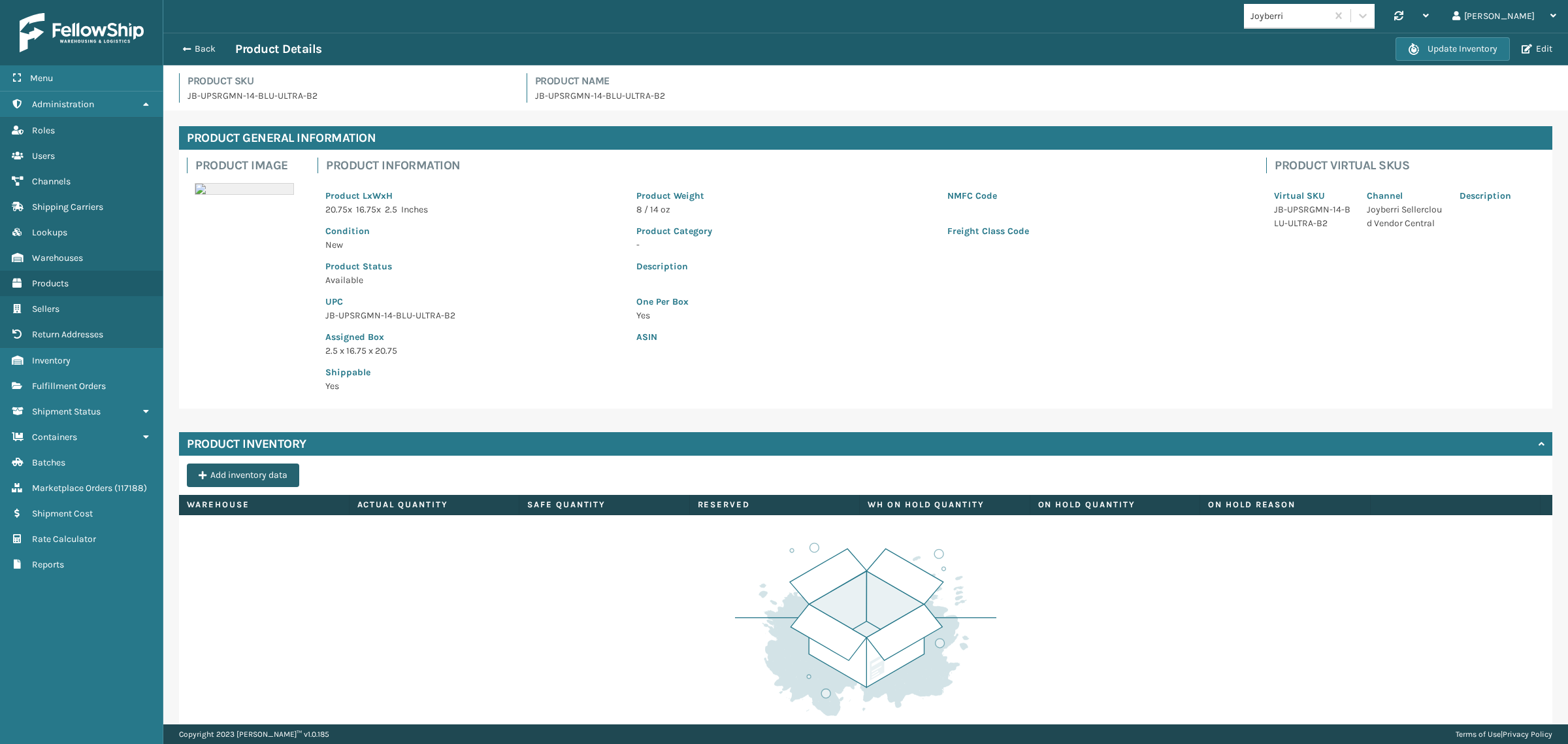
click at [242, 472] on button "Add inventory data" at bounding box center [244, 475] width 113 height 23
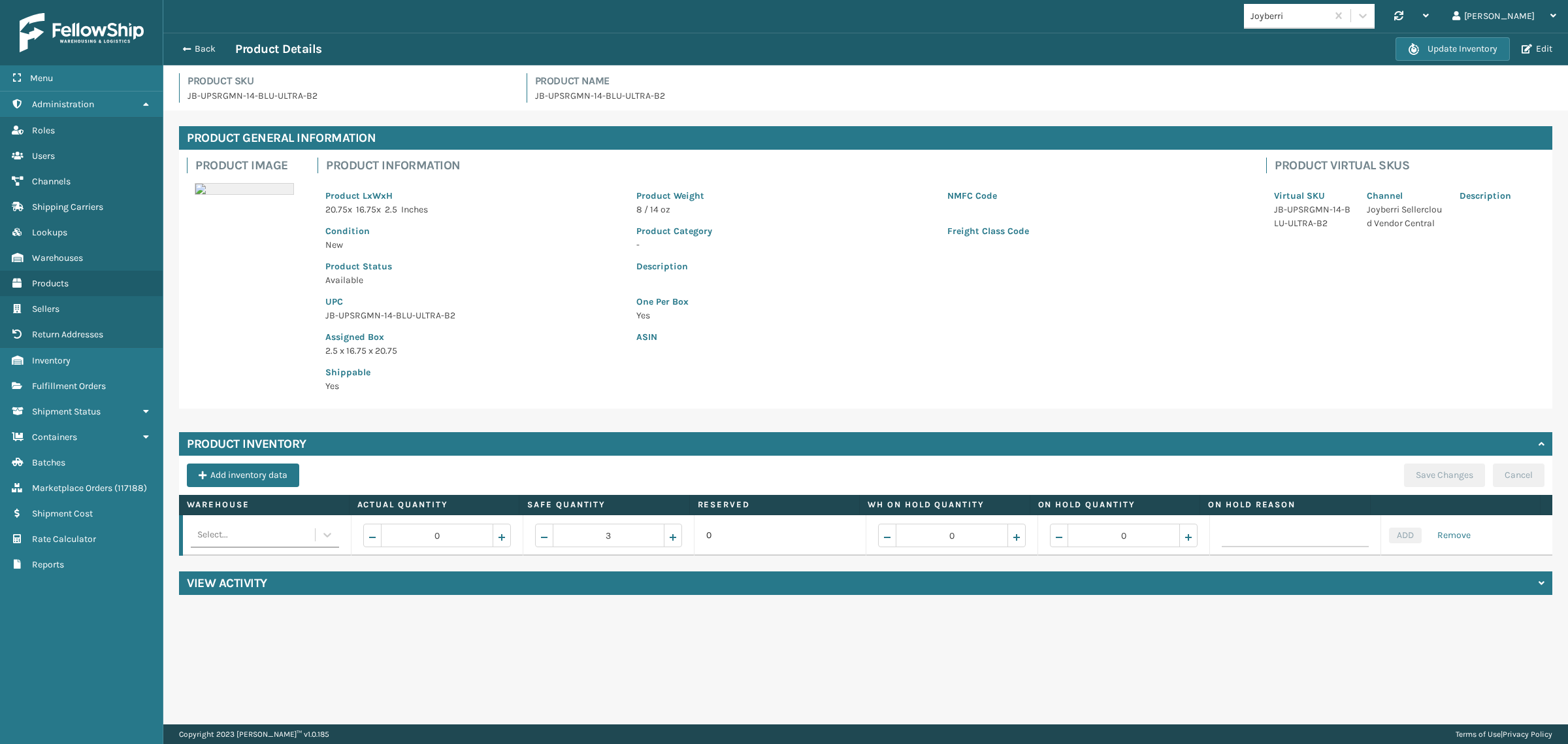
click at [252, 544] on div "Select..." at bounding box center [253, 535] width 124 height 21
click at [279, 616] on div "Fellowship - West" at bounding box center [264, 616] width 146 height 24
click at [423, 538] on input "0" at bounding box center [437, 536] width 113 height 23
type input "100"
click at [1395, 536] on button "ADD" at bounding box center [1405, 535] width 33 height 15
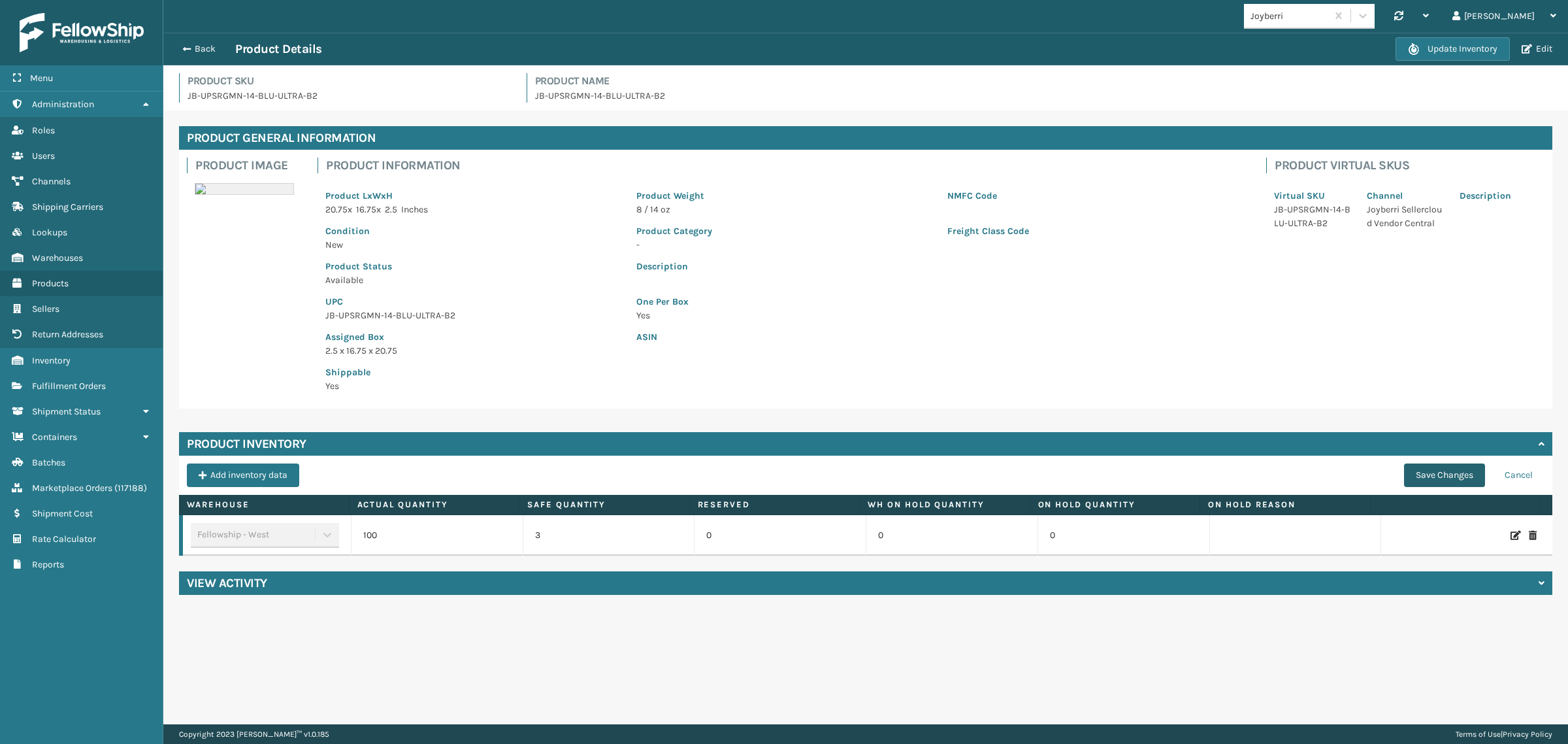
click at [1422, 471] on button "Save Changes" at bounding box center [1444, 475] width 81 height 23
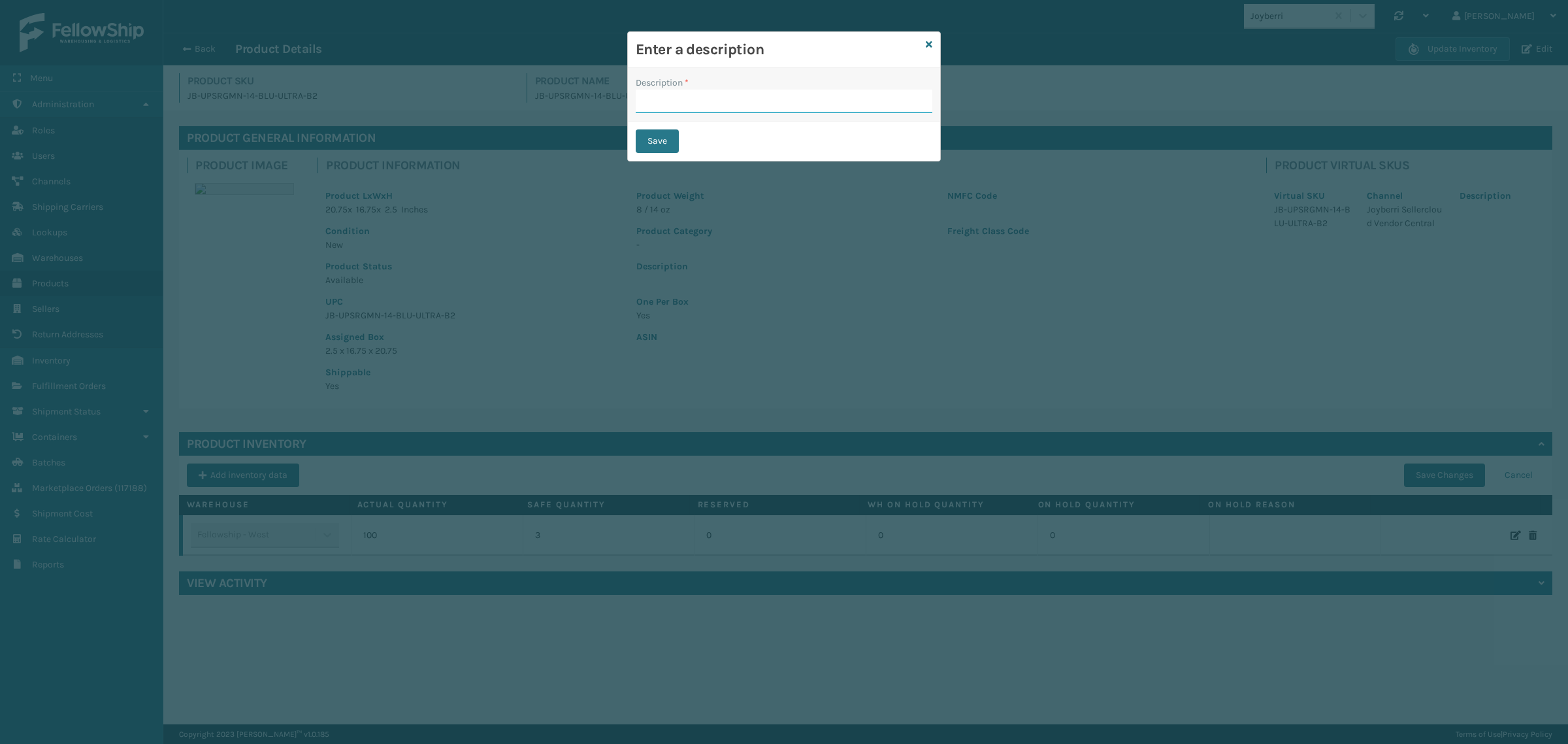
click at [713, 107] on input "Description *" at bounding box center [784, 101] width 297 height 23
type input "Override"
click at [666, 140] on button "Save" at bounding box center [657, 141] width 43 height 23
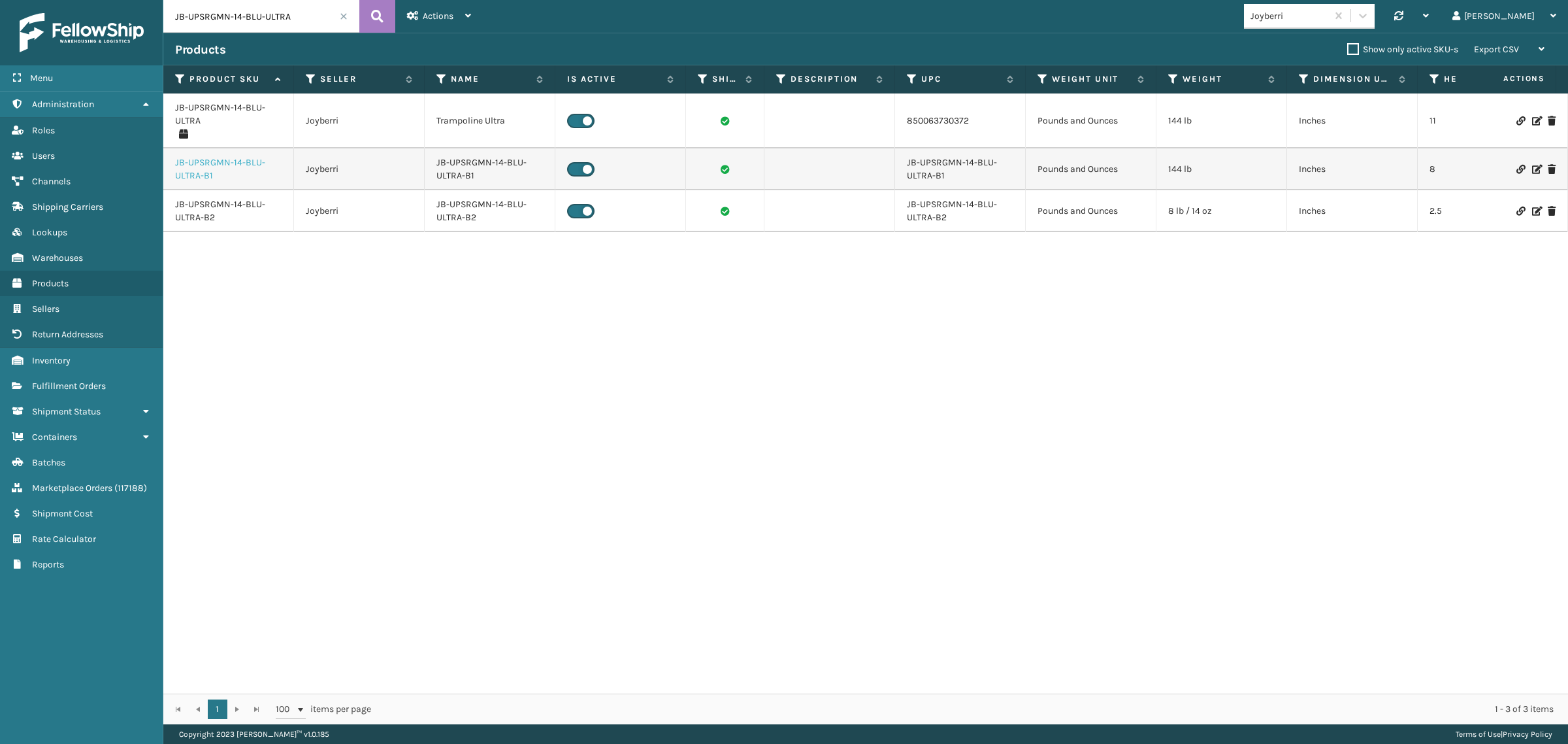
click at [209, 165] on link "JB-UPSRGMN-14-BLU-ULTRA-B1" at bounding box center [228, 170] width 107 height 26
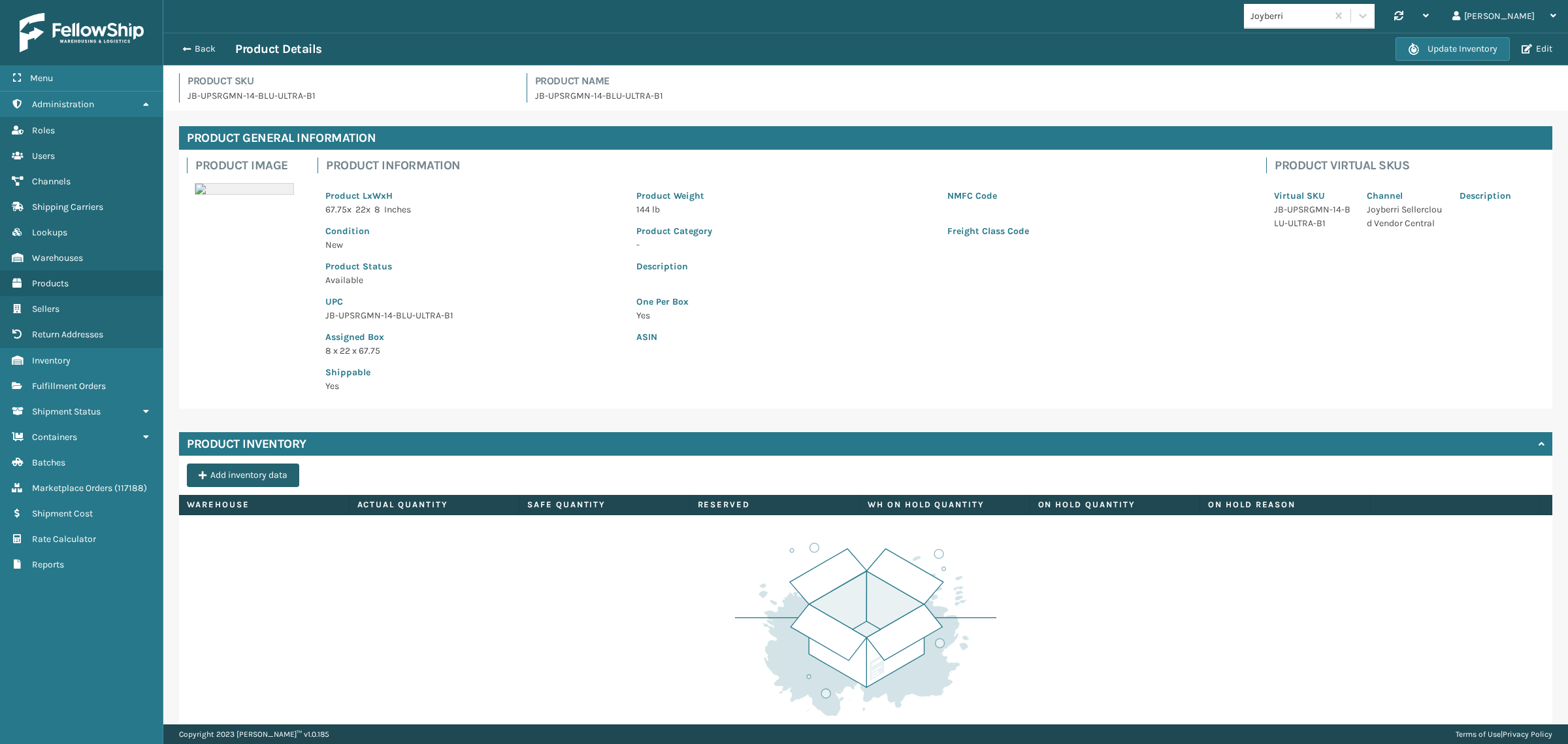
click at [232, 477] on button "Add inventory data" at bounding box center [244, 475] width 113 height 23
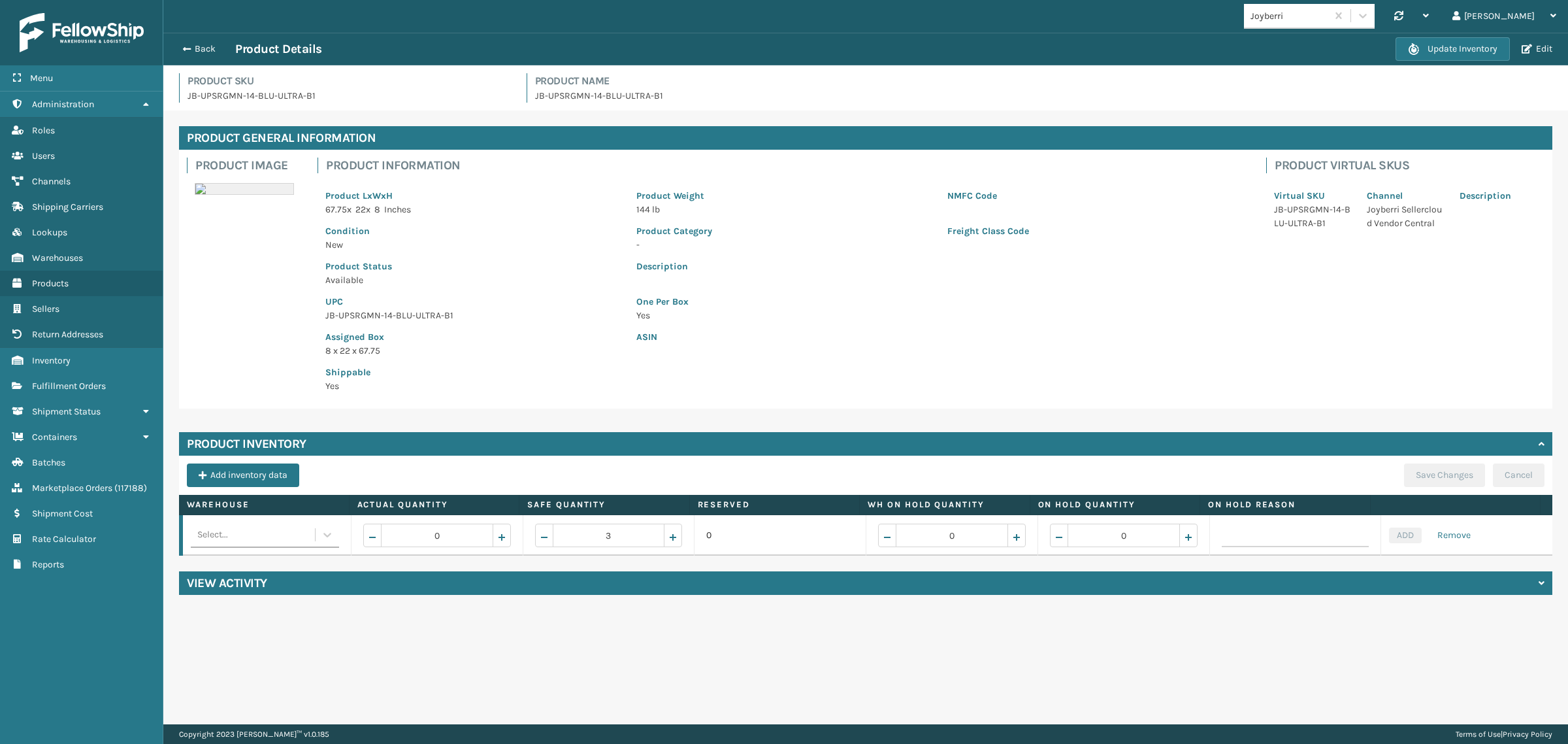
click at [244, 530] on div "Select..." at bounding box center [253, 535] width 124 height 21
click at [266, 608] on div "Fellowship - West" at bounding box center [264, 616] width 146 height 24
click at [415, 536] on input "0" at bounding box center [437, 536] width 113 height 23
type input "100"
click at [1394, 533] on button "ADD" at bounding box center [1405, 535] width 33 height 15
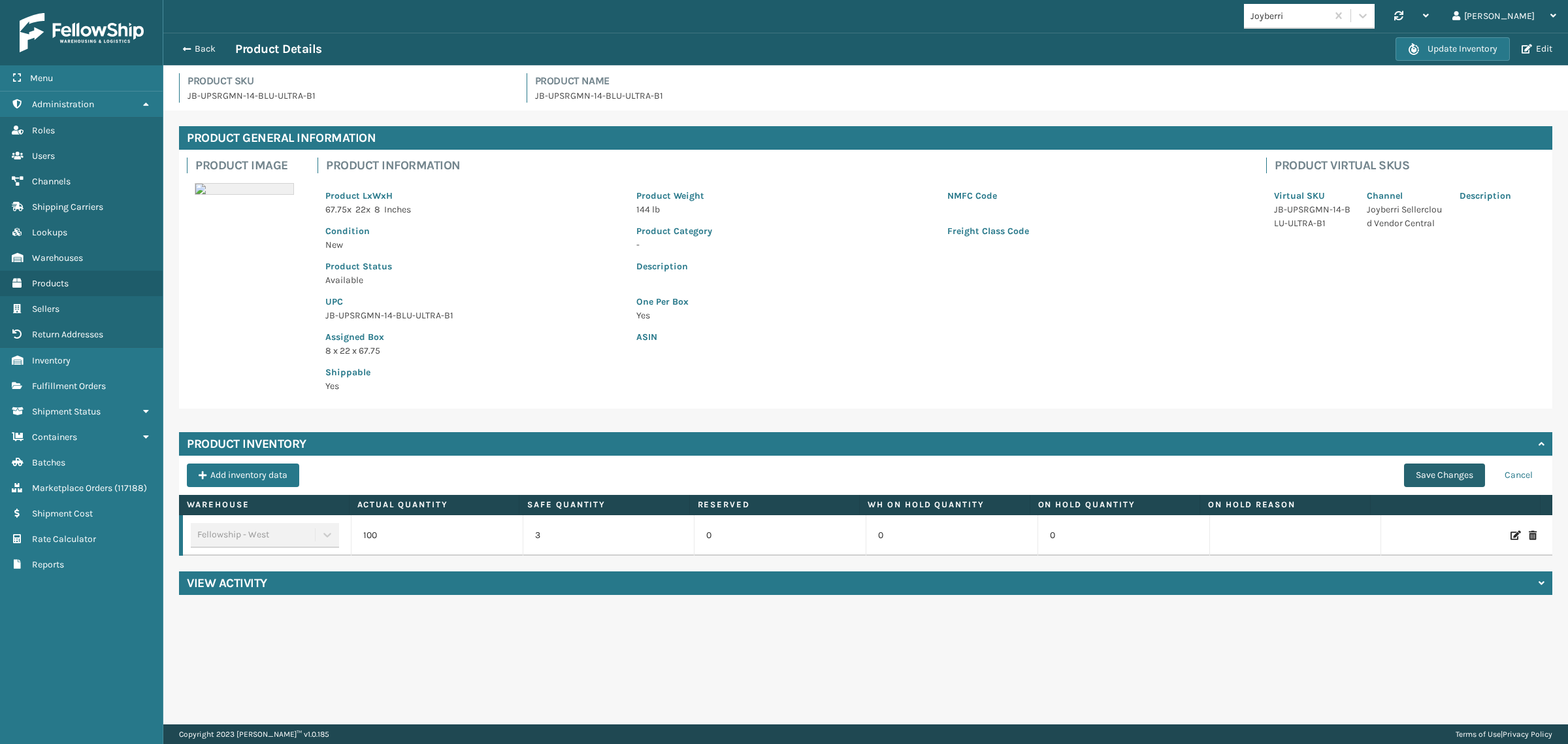
click at [1431, 478] on button "Save Changes" at bounding box center [1444, 475] width 81 height 23
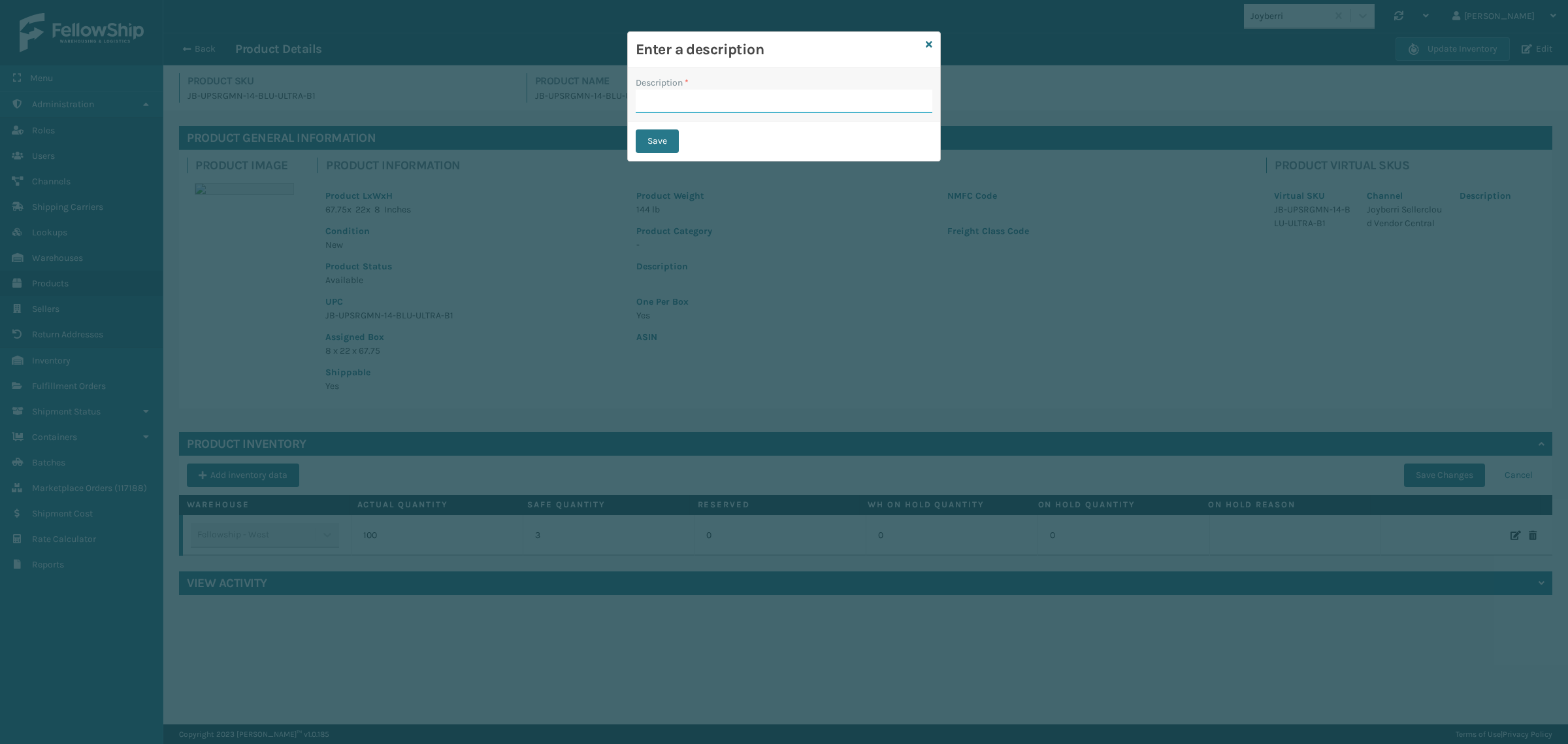
click at [727, 105] on input "Description *" at bounding box center [784, 101] width 297 height 23
type input "Override"
click at [645, 148] on button "Save" at bounding box center [657, 141] width 43 height 23
